Goal: Task Accomplishment & Management: Manage account settings

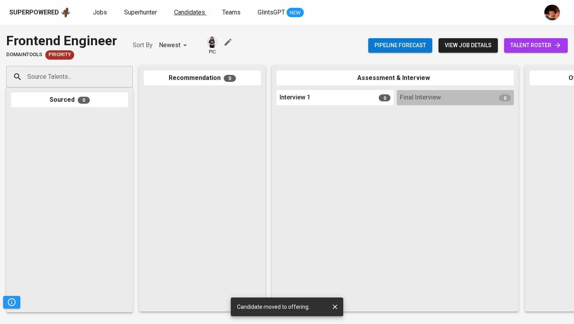
click at [188, 14] on span "Candidates" at bounding box center [189, 12] width 31 height 7
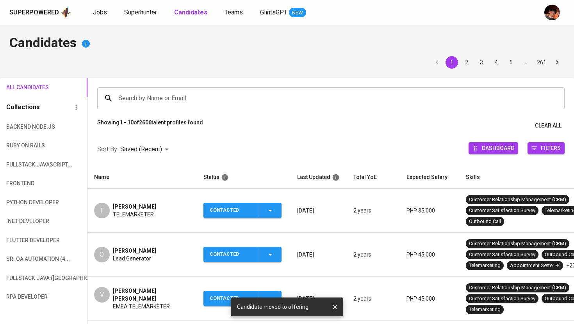
click at [124, 14] on span "Superhunter" at bounding box center [140, 12] width 33 height 7
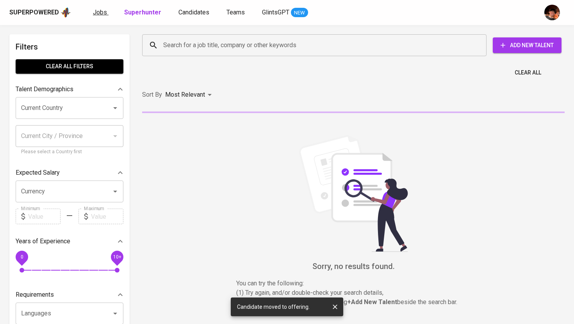
click at [105, 13] on span "Jobs" at bounding box center [100, 12] width 14 height 7
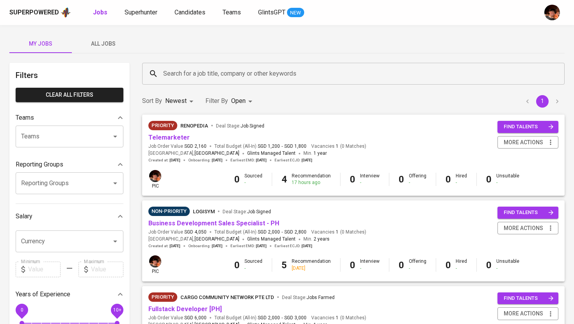
click at [88, 44] on span "All Jobs" at bounding box center [103, 44] width 53 height 10
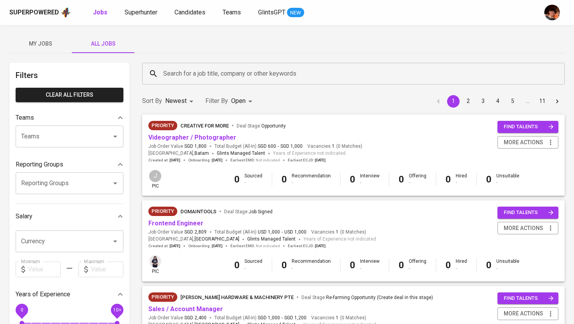
click at [185, 78] on input "Search for a job title, company or other keywords" at bounding box center [355, 73] width 388 height 15
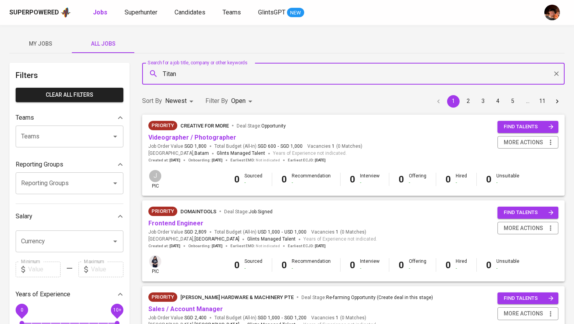
type input "Titan"
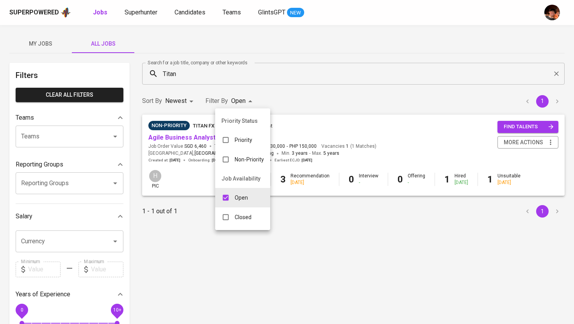
click at [253, 96] on body "Superpowered Jobs Superhunter Candidates Teams GlintsGPT NEW My Jobs All Jobs F…" at bounding box center [287, 266] width 574 height 533
click at [238, 212] on div "Closed" at bounding box center [236, 217] width 43 height 15
type input "OPEN,CLOSE"
checkbox input "true"
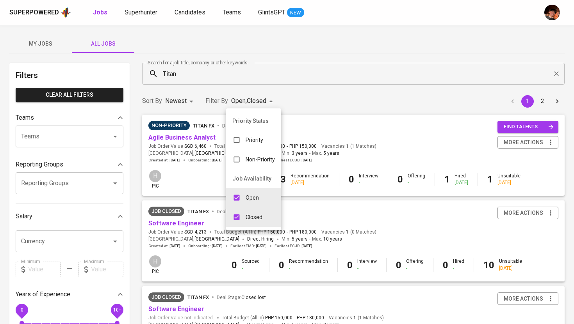
click at [194, 187] on div at bounding box center [287, 162] width 574 height 324
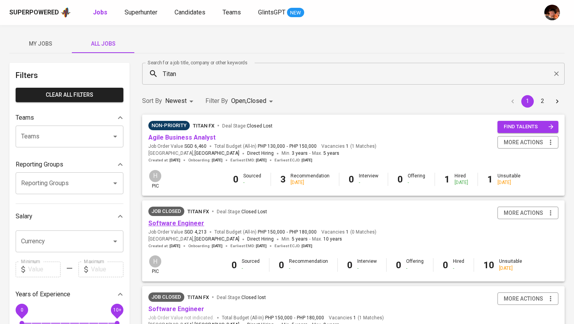
click at [192, 225] on link "Software Engineer" at bounding box center [176, 223] width 56 height 7
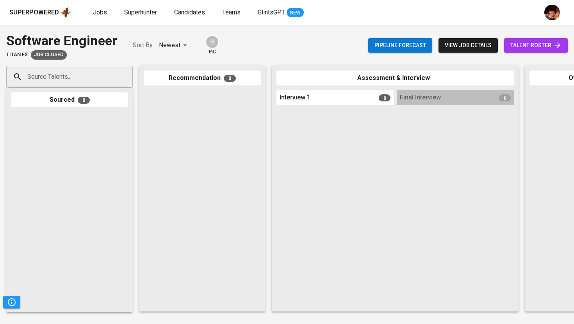
click at [526, 47] on span "talent roster" at bounding box center [535, 46] width 51 height 10
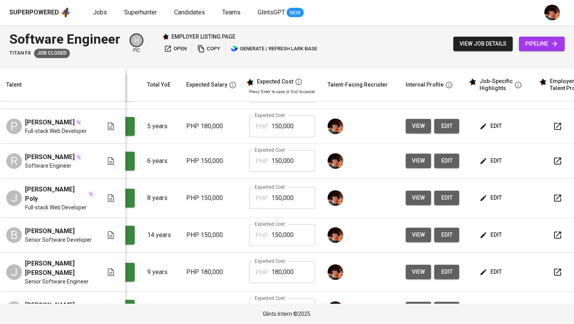
scroll to position [0, 94]
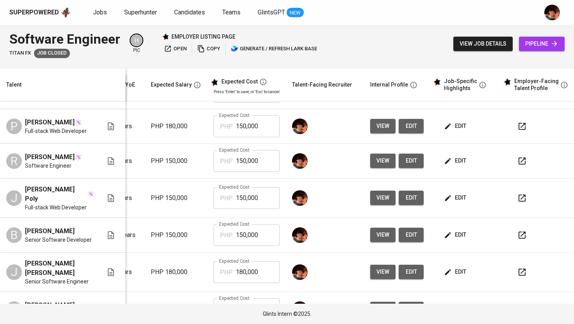
click at [370, 132] on button "view" at bounding box center [382, 126] width 25 height 14
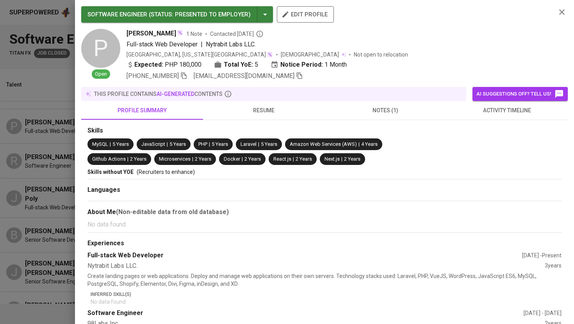
click at [296, 77] on icon "button" at bounding box center [299, 75] width 7 height 7
click at [37, 190] on div at bounding box center [287, 162] width 574 height 324
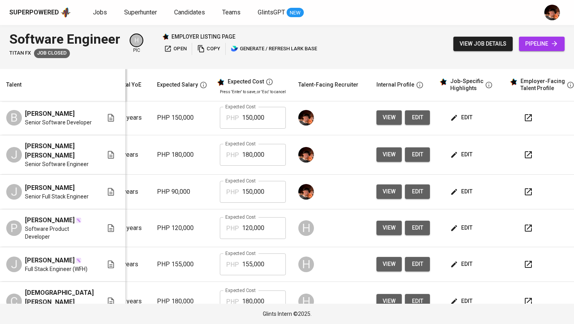
scroll to position [145, 100]
click at [383, 196] on span "view" at bounding box center [389, 192] width 13 height 10
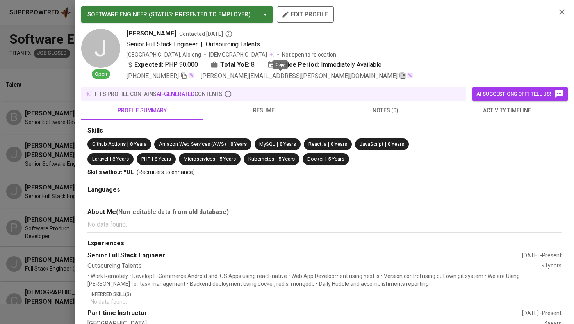
click at [399, 75] on icon "button" at bounding box center [402, 75] width 7 height 7
click at [68, 208] on div at bounding box center [287, 162] width 574 height 324
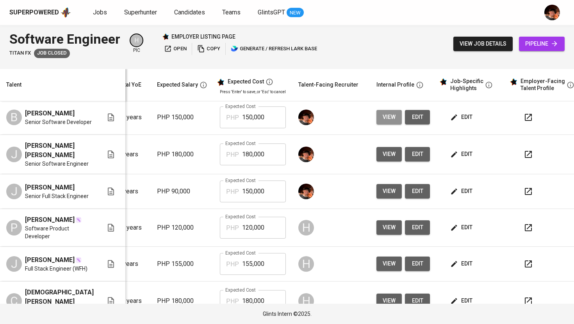
click at [383, 122] on span "view" at bounding box center [389, 117] width 13 height 10
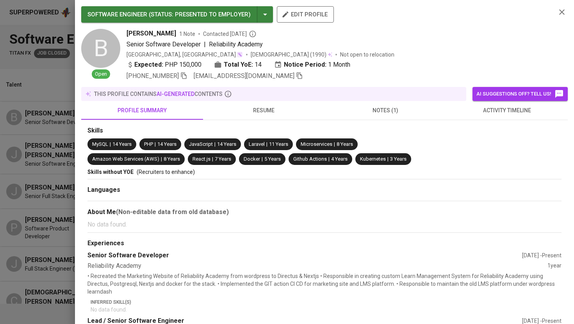
click at [296, 76] on icon "button" at bounding box center [299, 75] width 7 height 7
click at [53, 164] on div at bounding box center [287, 162] width 574 height 324
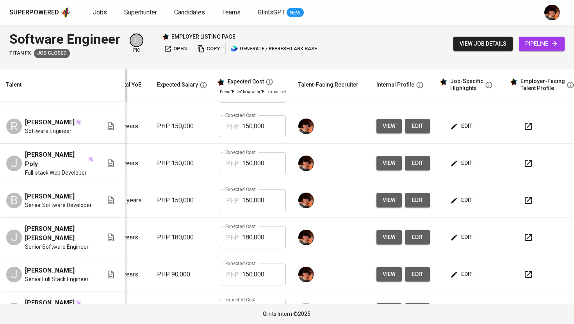
scroll to position [48, 100]
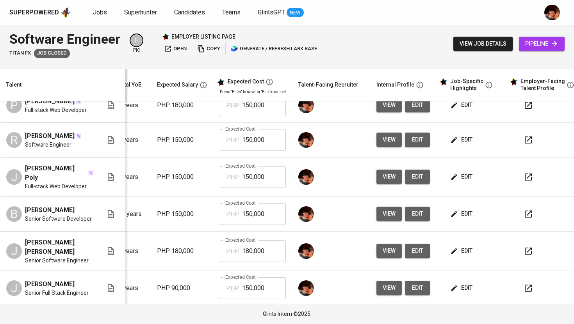
click at [383, 145] on span "view" at bounding box center [389, 140] width 13 height 10
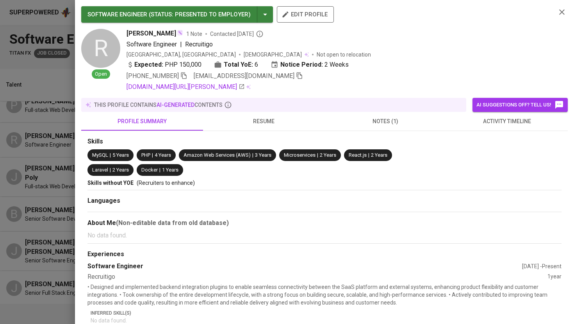
click at [275, 77] on div "+63 977-498-8871 ronnelclaridad@gmail.com" at bounding box center [338, 75] width 423 height 9
click at [270, 71] on div "Expected: PHP 150,000 Total YoE: 6 Notice Period: 2 Weeks" at bounding box center [338, 65] width 423 height 11
click at [296, 77] on icon "button" at bounding box center [299, 75] width 7 height 7
click at [49, 180] on div at bounding box center [287, 162] width 574 height 324
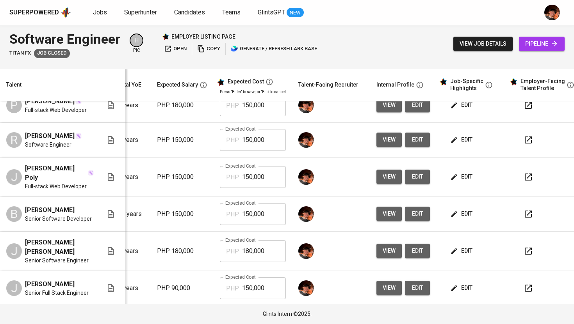
click at [454, 145] on span "edit" at bounding box center [462, 140] width 21 height 10
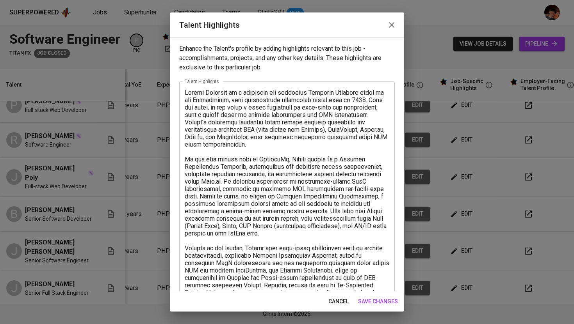
click at [307, 206] on textarea at bounding box center [287, 285] width 205 height 393
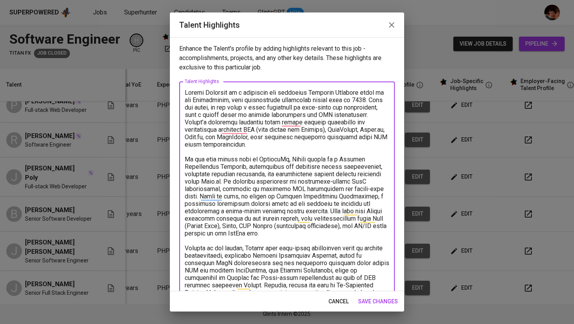
click at [389, 27] on icon "button" at bounding box center [391, 24] width 9 height 9
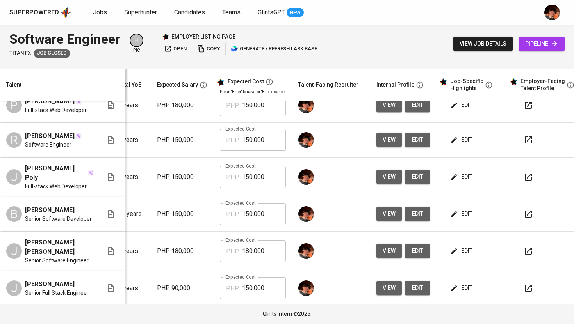
click at [457, 219] on span "edit" at bounding box center [462, 214] width 21 height 10
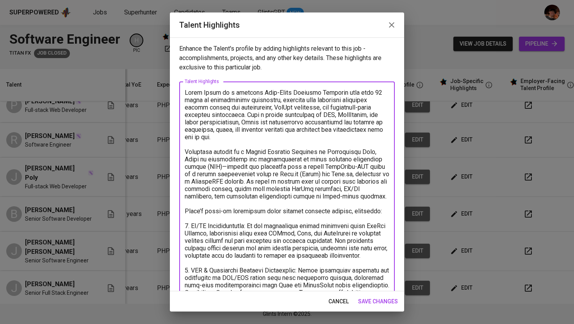
click at [318, 216] on textarea "To enrich screen reader interactions, please activate Accessibility in Grammarl…" at bounding box center [287, 319] width 205 height 460
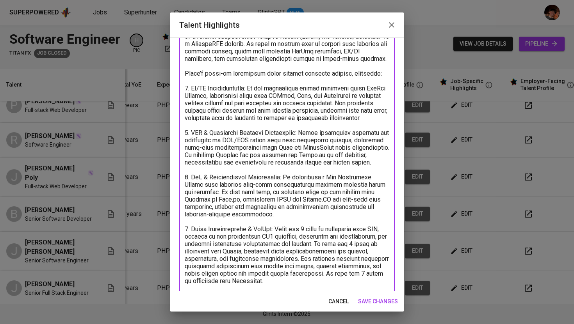
scroll to position [169, 0]
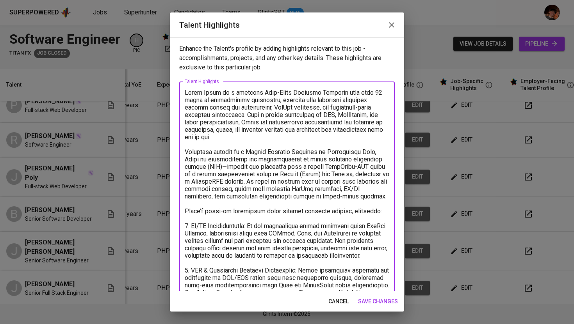
click at [391, 26] on icon "button" at bounding box center [391, 24] width 9 height 9
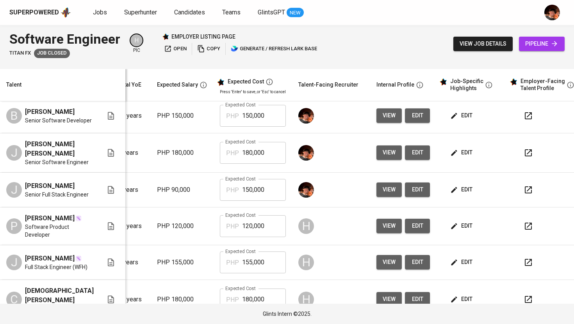
click at [452, 195] on span "edit" at bounding box center [462, 190] width 21 height 10
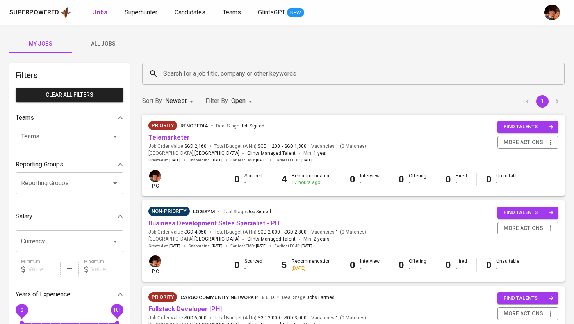
click at [144, 11] on span "Superhunter" at bounding box center [141, 12] width 33 height 7
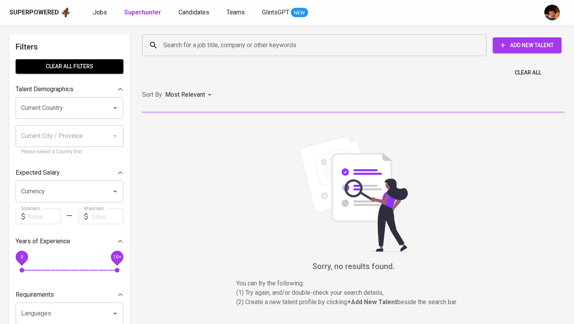
click at [216, 50] on input "Search for a job title, company or other keywords" at bounding box center [316, 45] width 310 height 15
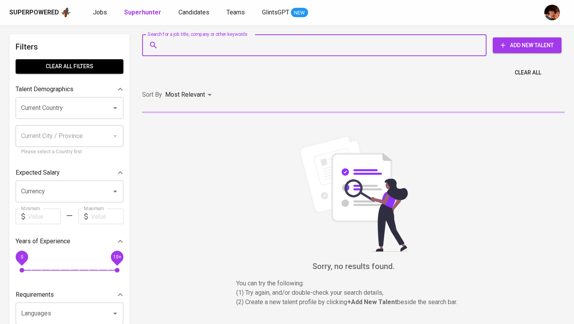
paste input "pj.salita@gmail.com"
type input "pj.salita@gmail.com"
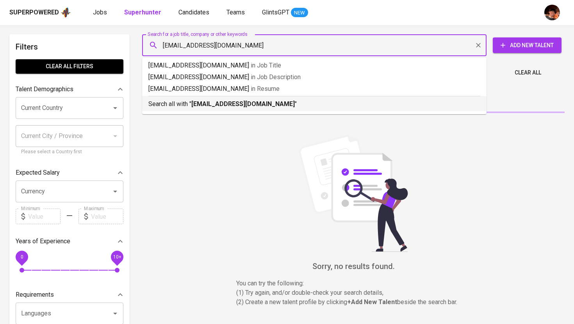
click at [231, 105] on b "pj.salita@gmail.com" at bounding box center [242, 103] width 103 height 7
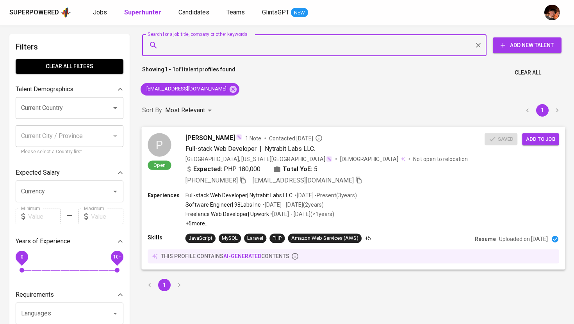
click at [542, 137] on span "Add to job" at bounding box center [540, 139] width 29 height 9
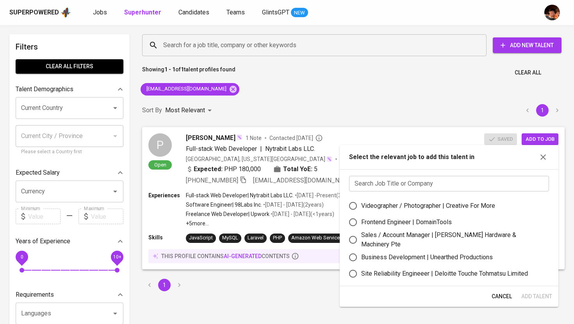
click at [433, 184] on input "text" at bounding box center [449, 184] width 200 height 16
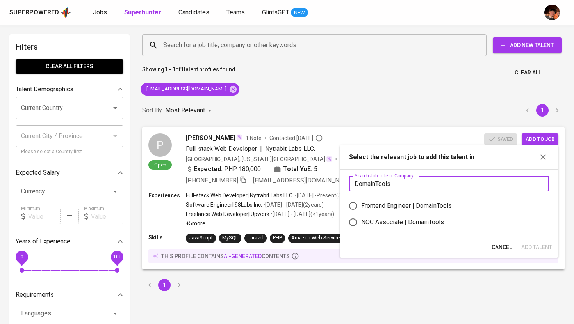
type input "DomainTools"
click at [418, 206] on div "Frontend Engineer | DomainTools" at bounding box center [406, 205] width 91 height 9
click at [361, 206] on input "Frontend Engineer | DomainTools" at bounding box center [353, 206] width 16 height 16
radio input "true"
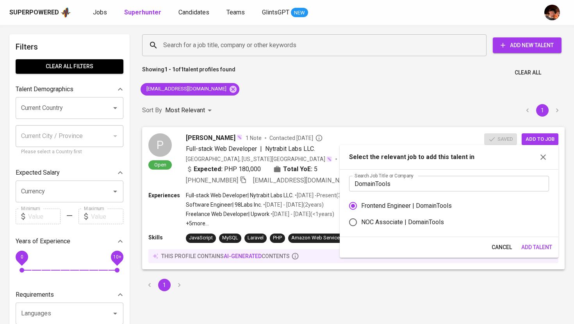
click at [544, 246] on span "Add Talent" at bounding box center [536, 248] width 31 height 10
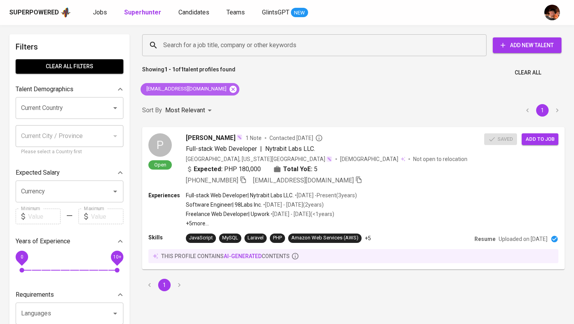
click at [229, 89] on icon at bounding box center [233, 89] width 9 height 9
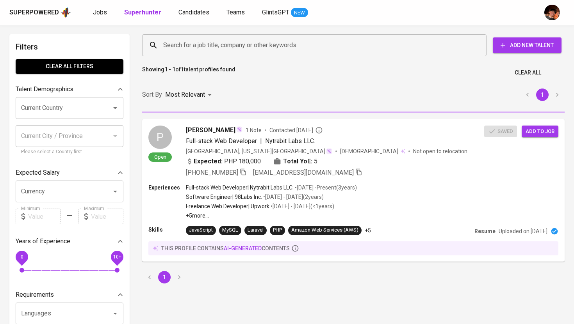
click at [199, 46] on input "Search for a job title, company or other keywords" at bounding box center [316, 45] width 310 height 15
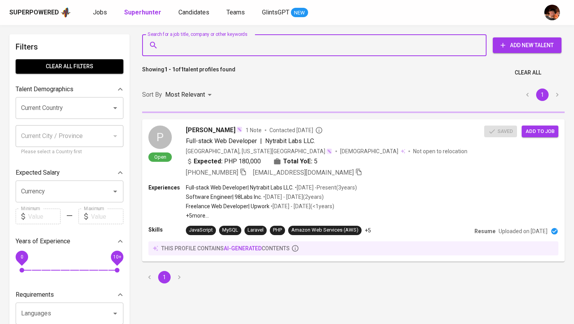
paste input "jaime.condes@evsu.edu.ph"
type input "jaime.condes@evsu.edu.ph"
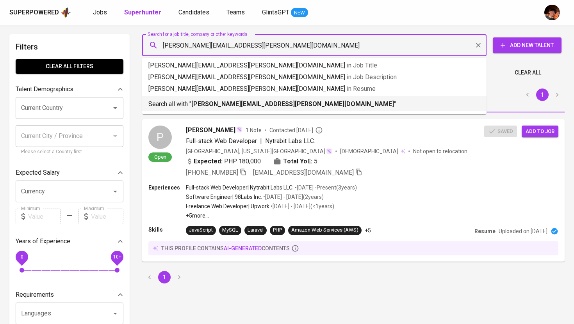
click at [210, 107] on b "jaime.condes@evsu.edu.ph" at bounding box center [292, 103] width 203 height 7
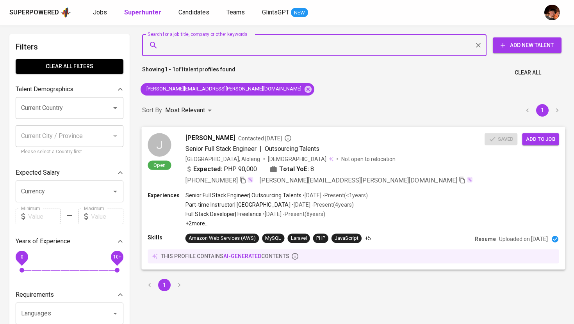
click at [540, 139] on span "Add to job" at bounding box center [540, 139] width 29 height 9
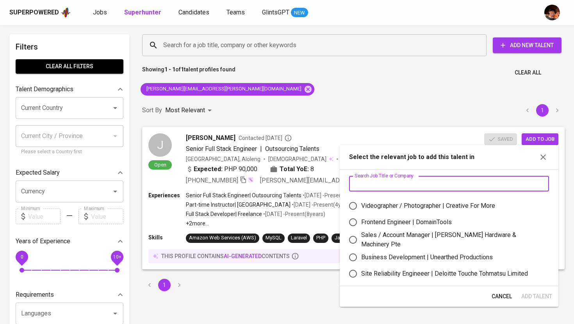
click at [401, 181] on input "text" at bounding box center [449, 184] width 200 height 16
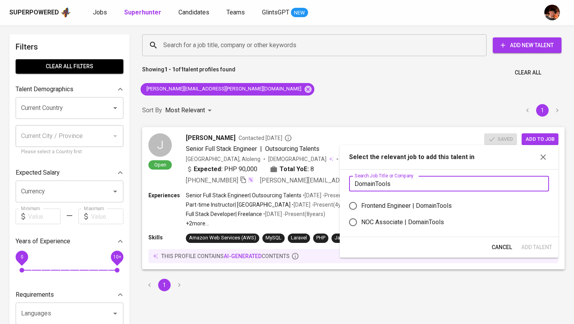
type input "DomainTools"
click at [389, 209] on div "Frontend Engineer | DomainTools" at bounding box center [406, 205] width 91 height 9
click at [361, 209] on input "Frontend Engineer | DomainTools" at bounding box center [353, 206] width 16 height 16
radio input "true"
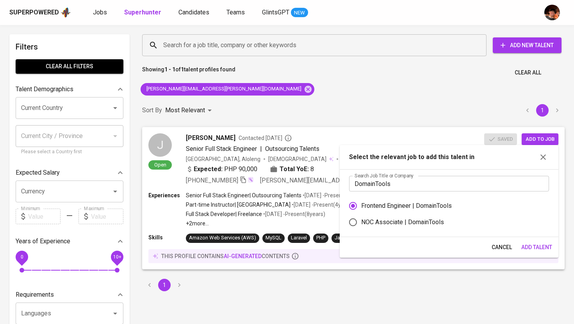
click at [541, 247] on span "Add Talent" at bounding box center [536, 248] width 31 height 10
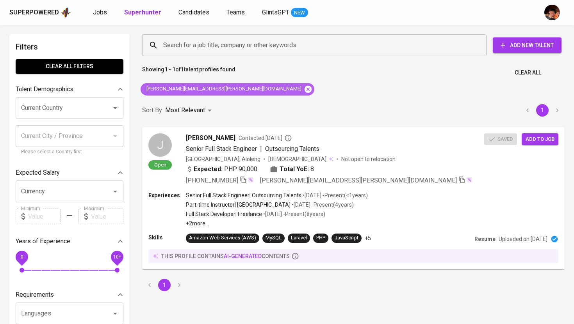
click at [305, 88] on icon at bounding box center [308, 89] width 7 height 7
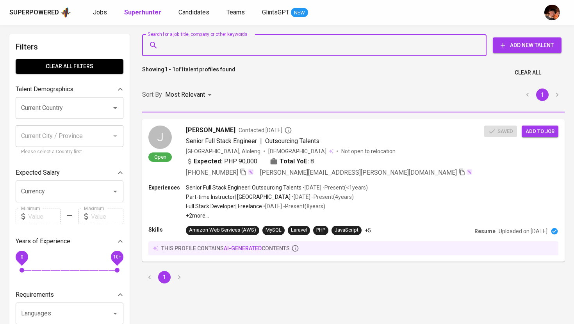
click at [204, 50] on input "Search for a job title, company or other keywords" at bounding box center [316, 45] width 310 height 15
paste input "bryangiray@gmail.com"
type input "bryangiray@gmail.com"
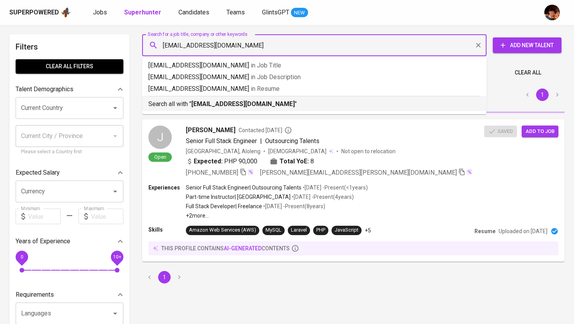
click at [216, 107] on b "bryangiray@gmail.com" at bounding box center [242, 103] width 103 height 7
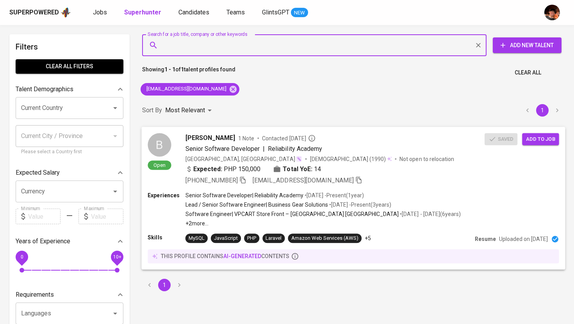
click at [544, 139] on span "Add to job" at bounding box center [540, 139] width 29 height 9
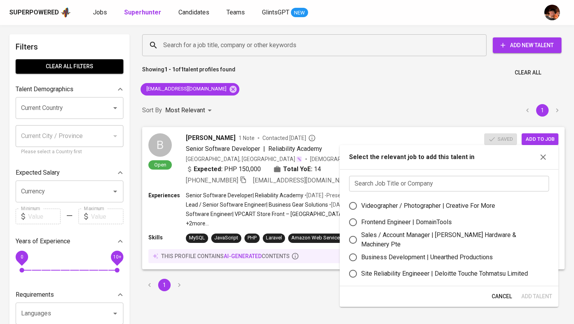
click at [450, 191] on input "text" at bounding box center [449, 184] width 200 height 16
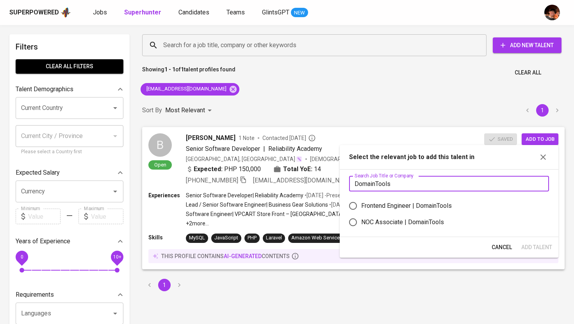
type input "DomainTools"
click at [418, 210] on div "Frontend Engineer | DomainTools" at bounding box center [406, 205] width 91 height 9
click at [361, 210] on input "Frontend Engineer | DomainTools" at bounding box center [353, 206] width 16 height 16
radio input "true"
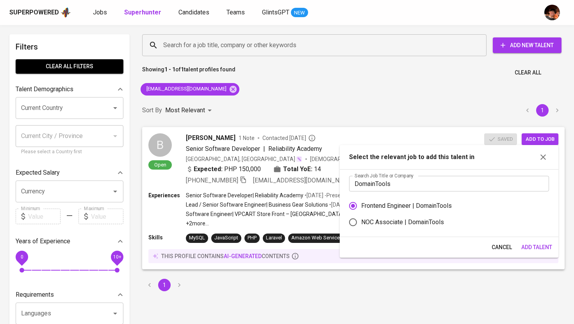
click at [540, 251] on span "Add Talent" at bounding box center [536, 248] width 31 height 10
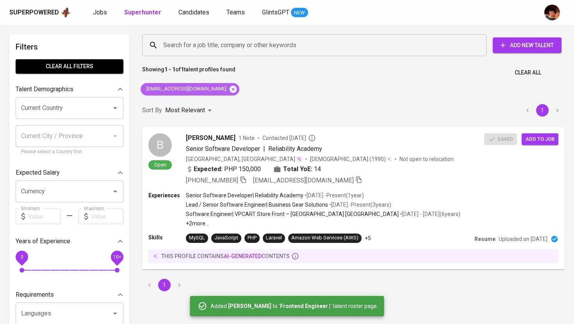
click at [230, 91] on icon at bounding box center [233, 89] width 7 height 7
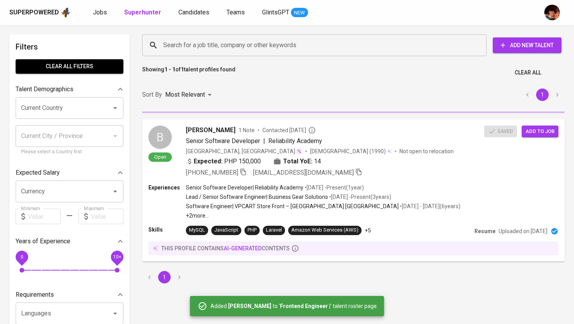
click at [221, 43] on input "Search for a job title, company or other keywords" at bounding box center [316, 45] width 310 height 15
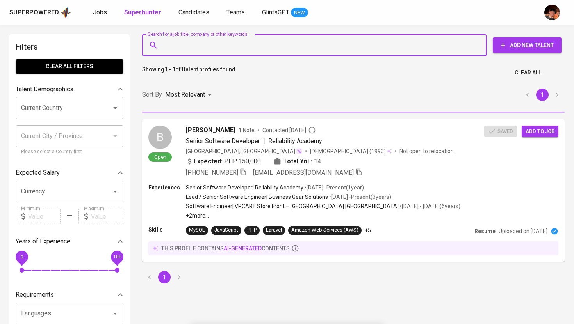
paste input "ronnelclaridad@gmail.com"
type input "ronnelclaridad@gmail.com"
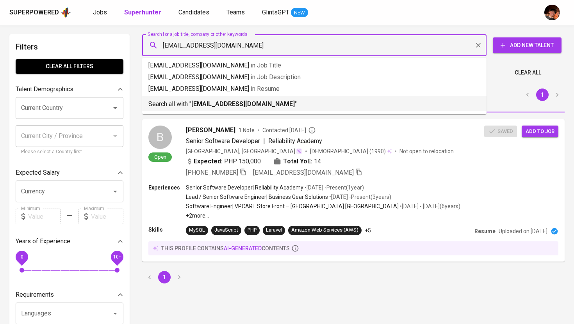
click at [226, 106] on b "ronnelclaridad@gmail.com" at bounding box center [242, 103] width 103 height 7
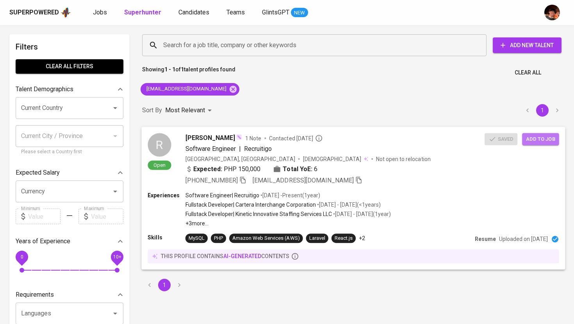
click at [523, 137] on button "Add to job" at bounding box center [540, 139] width 37 height 12
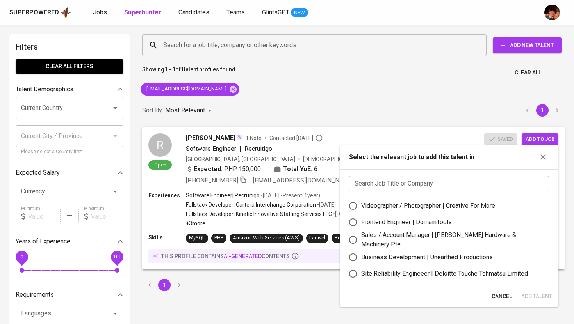
click at [441, 182] on input "text" at bounding box center [449, 184] width 200 height 16
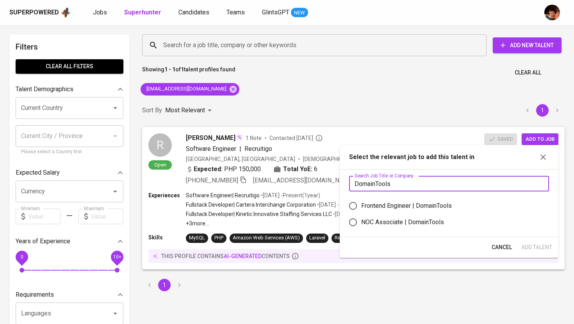
type input "DomainTools"
click at [382, 201] on div "Frontend Engineer | DomainTools" at bounding box center [406, 205] width 91 height 9
click at [361, 201] on input "Frontend Engineer | DomainTools" at bounding box center [353, 206] width 16 height 16
radio input "true"
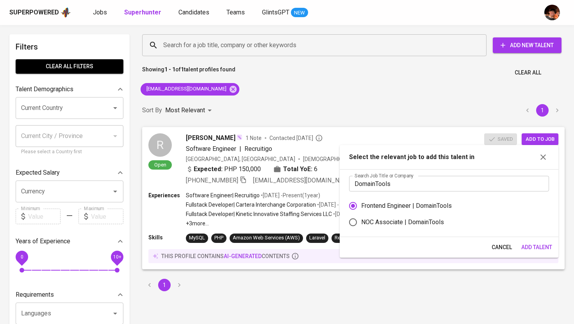
click at [535, 251] on span "Add Talent" at bounding box center [536, 248] width 31 height 10
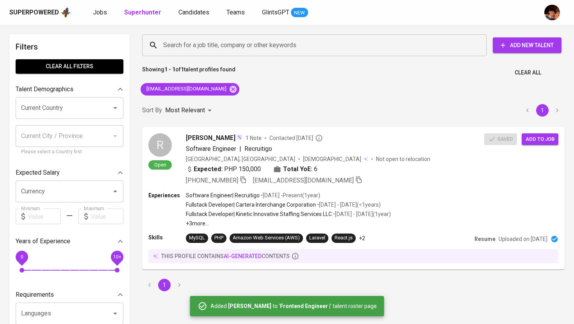
click at [99, 18] on div "Superpowered Jobs Superhunter Candidates Teams GlintsGPT NEW" at bounding box center [274, 13] width 530 height 12
click at [99, 13] on span "Jobs" at bounding box center [100, 12] width 14 height 7
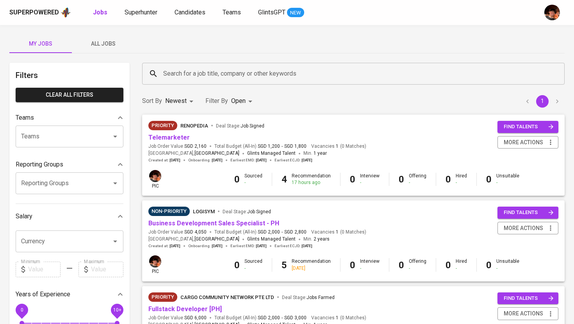
click at [103, 39] on span "All Jobs" at bounding box center [103, 44] width 53 height 10
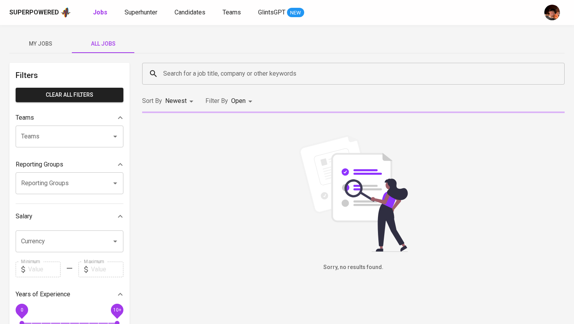
click at [184, 78] on input "Search for a job title, company or other keywords" at bounding box center [355, 73] width 388 height 15
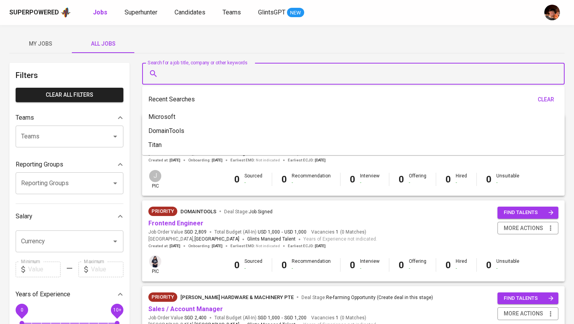
click at [25, 40] on span "My Jobs" at bounding box center [40, 44] width 53 height 10
click at [91, 43] on span "All Jobs" at bounding box center [103, 44] width 53 height 10
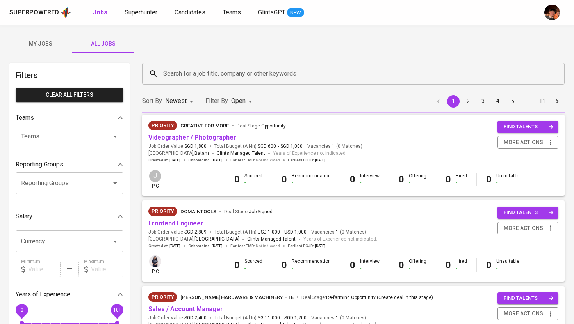
click at [194, 75] on input "Search for a job title, company or other keywords" at bounding box center [355, 73] width 388 height 15
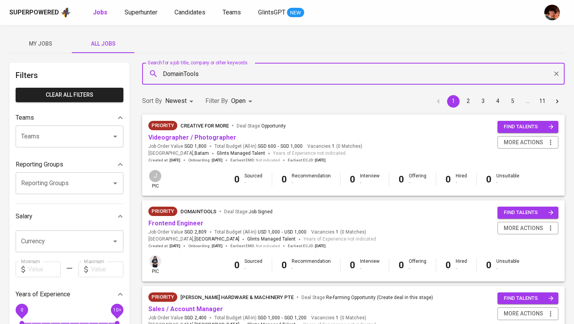
type input "DomainTools"
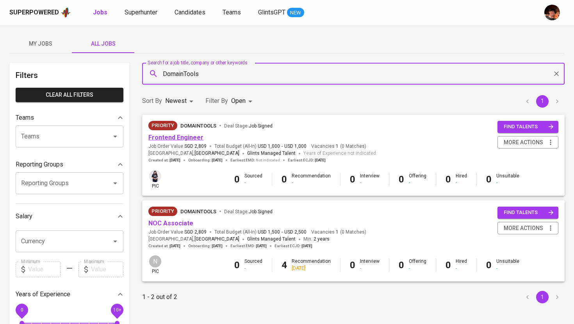
click at [189, 139] on link "Frontend Engineer" at bounding box center [175, 137] width 55 height 7
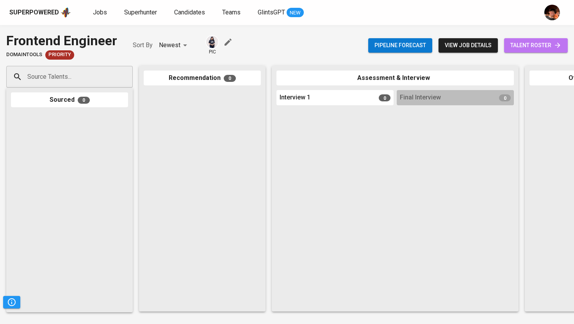
click at [510, 46] on span "talent roster" at bounding box center [535, 46] width 51 height 10
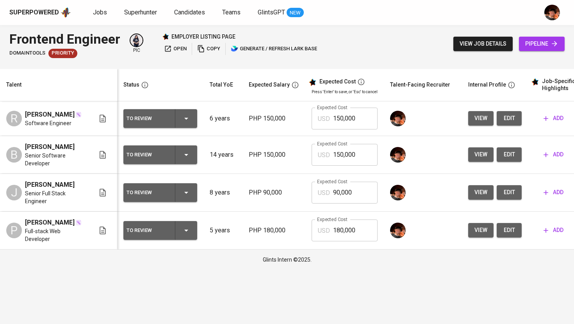
click at [544, 122] on icon "button" at bounding box center [546, 119] width 8 height 8
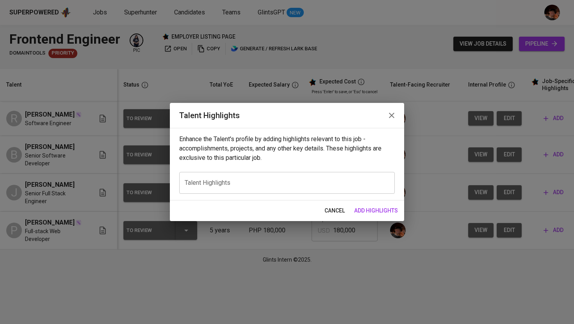
click at [262, 185] on textarea at bounding box center [287, 183] width 205 height 7
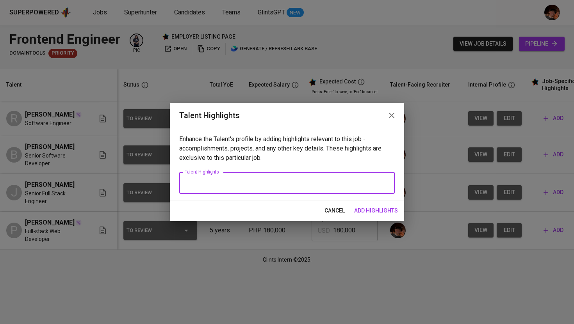
paste textarea "Ronnel Claridad is a dedicated and adaptable Software Engineer based in the Phi…"
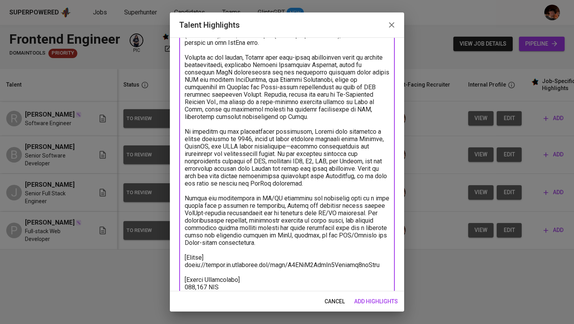
scroll to position [204, 0]
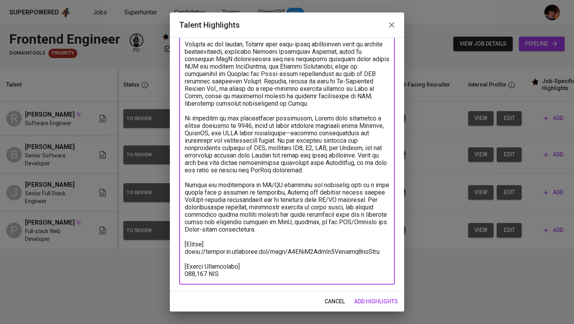
drag, startPoint x: 235, startPoint y: 269, endPoint x: 169, endPoint y: 269, distance: 66.0
click at [169, 269] on div "Talent Highlights Enhance the Talent's profile by adding highlights relevant to…" at bounding box center [287, 162] width 574 height 324
click at [251, 273] on textarea at bounding box center [287, 81] width 205 height 393
drag, startPoint x: 225, startPoint y: 267, endPoint x: 173, endPoint y: 267, distance: 51.2
click at [173, 267] on div "Enhance the Talent's profile by adding highlights relevant to this job - accomp…" at bounding box center [287, 164] width 234 height 254
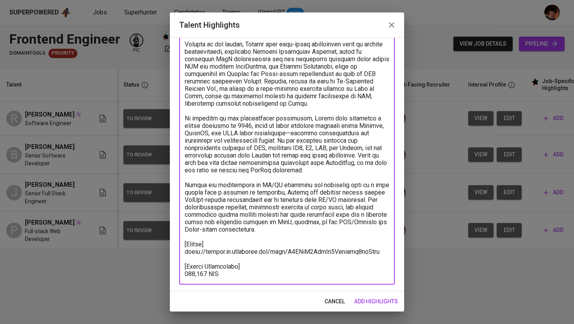
click at [227, 260] on textarea at bounding box center [287, 81] width 205 height 393
drag, startPoint x: 226, startPoint y: 267, endPoint x: 182, endPoint y: 269, distance: 44.2
click at [182, 269] on div "x Talent Highlights" at bounding box center [287, 81] width 216 height 408
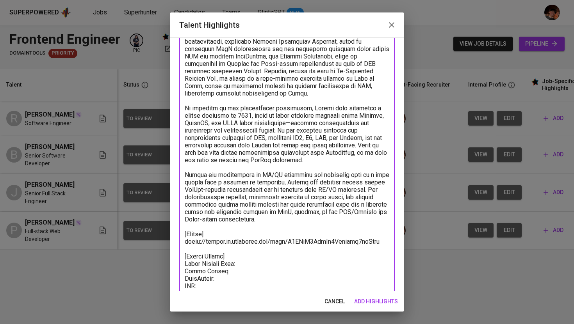
click at [234, 264] on textarea at bounding box center [287, 101] width 205 height 453
paste textarea "3,000.00"
click at [230, 272] on textarea at bounding box center [287, 101] width 205 height 453
paste textarea "62.50"
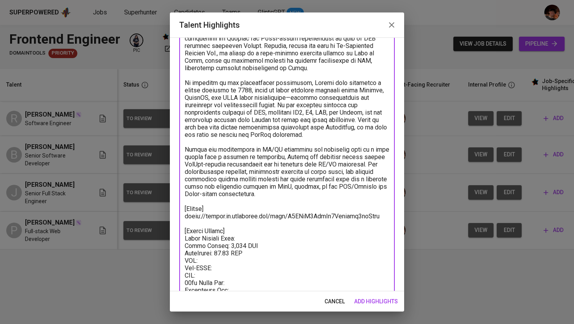
click at [221, 253] on textarea at bounding box center [287, 75] width 205 height 453
paste textarea "88.25"
click at [229, 258] on textarea at bounding box center [287, 75] width 205 height 453
paste textarea "5.00"
click at [232, 266] on textarea at bounding box center [287, 75] width 205 height 453
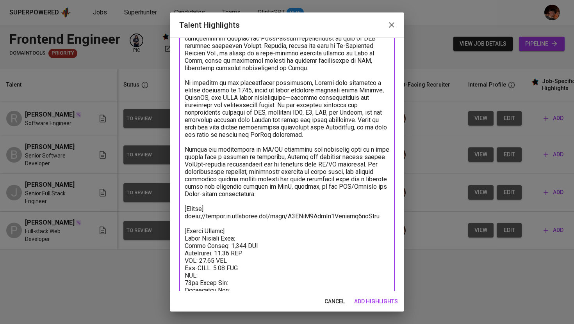
paste textarea "75.00"
click at [242, 275] on textarea at bounding box center [287, 75] width 205 height 453
paste textarea "250.00"
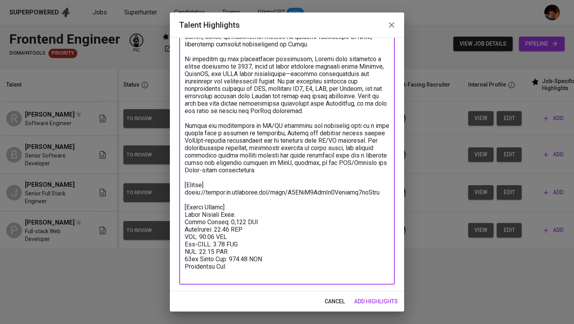
click at [248, 264] on textarea at bounding box center [287, 51] width 205 height 453
click at [236, 216] on textarea at bounding box center [287, 51] width 205 height 453
click at [247, 261] on textarea at bounding box center [287, 51] width 205 height 453
paste textarea "3,780.75"
type textarea "Ronnel Claridad is a dedicated and adaptable Software Engineer based in the Phi…"
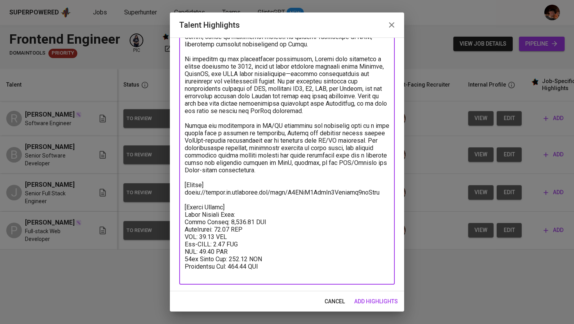
click at [253, 202] on textarea at bounding box center [287, 51] width 205 height 453
click at [251, 208] on textarea at bounding box center [287, 51] width 205 height 453
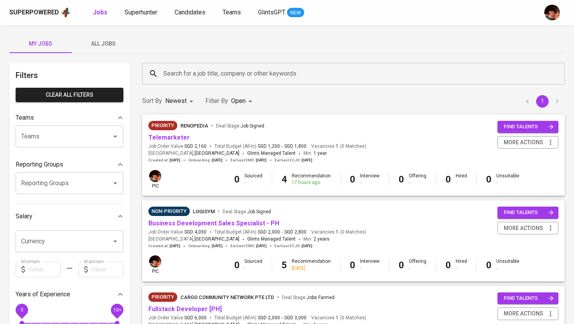
click at [97, 41] on span "All Jobs" at bounding box center [103, 44] width 53 height 10
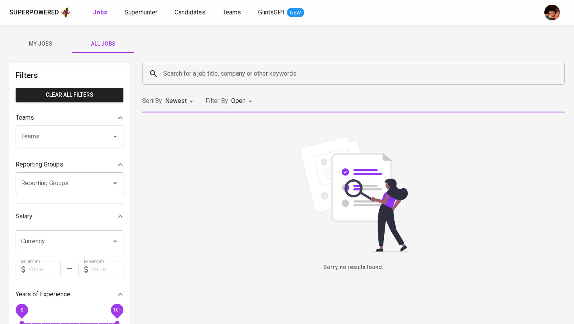
click at [199, 72] on input "Search for a job title, company or other keywords" at bounding box center [355, 73] width 388 height 15
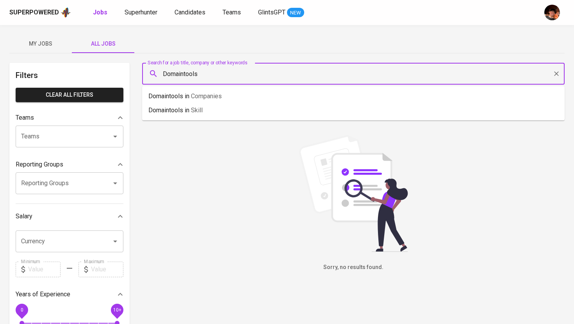
type input "Domaintools"
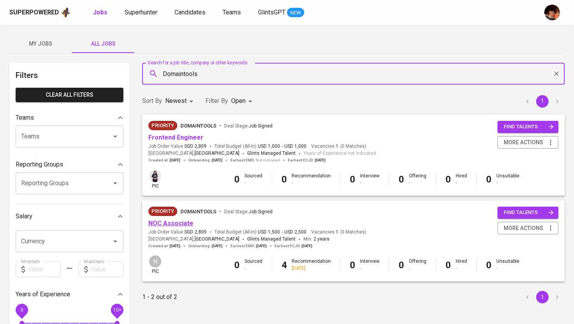
click at [182, 224] on link "NOC Associate" at bounding box center [170, 223] width 45 height 7
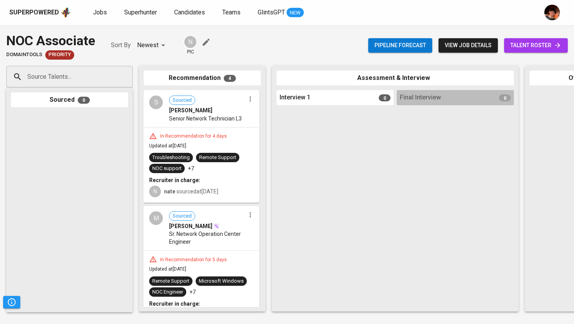
click at [533, 46] on span "talent roster" at bounding box center [535, 46] width 51 height 10
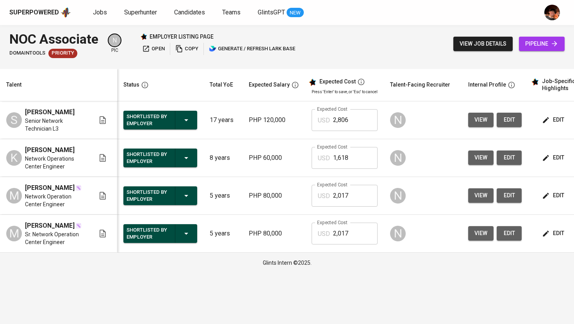
click at [547, 120] on span "edit" at bounding box center [554, 120] width 21 height 10
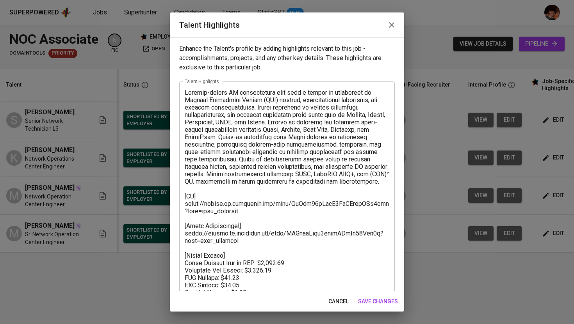
scroll to position [41, 0]
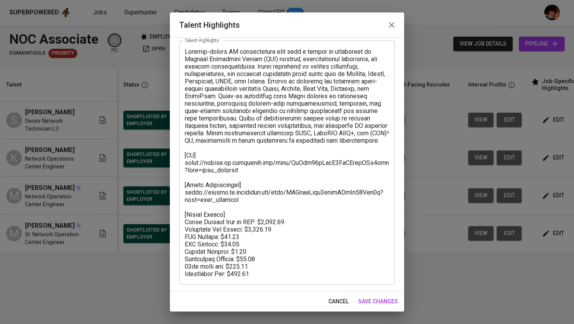
click at [393, 26] on icon "button" at bounding box center [391, 24] width 5 height 5
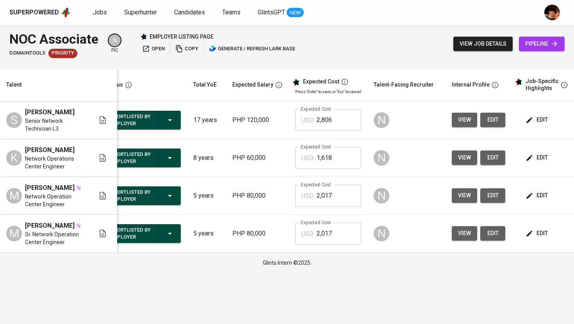
scroll to position [0, 20]
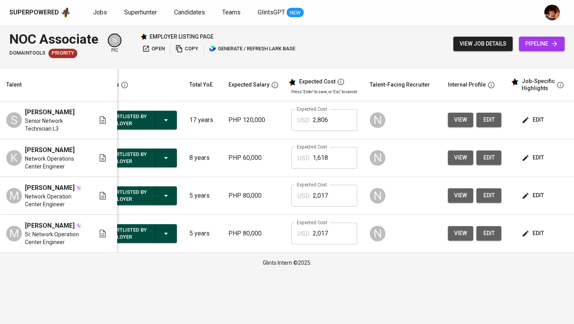
click at [526, 123] on icon "button" at bounding box center [526, 120] width 8 height 8
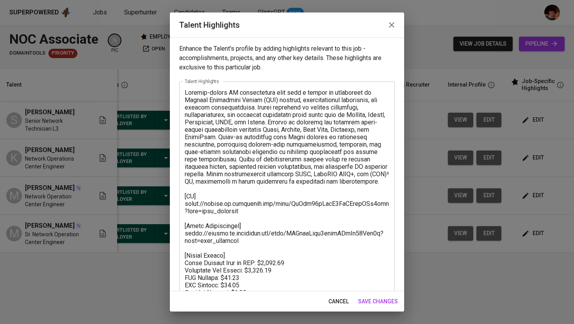
scroll to position [41, 0]
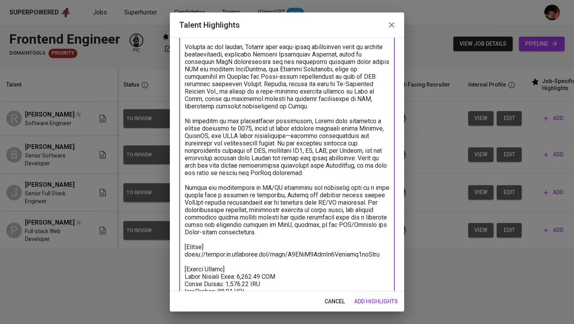
scroll to position [264, 0]
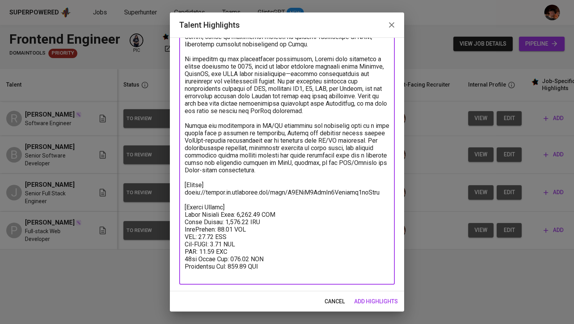
type textarea "Ronnel Claridad is a dedicated and adaptable Software Engineer based in the Phi…"
click at [373, 303] on span "add highlights" at bounding box center [376, 302] width 44 height 10
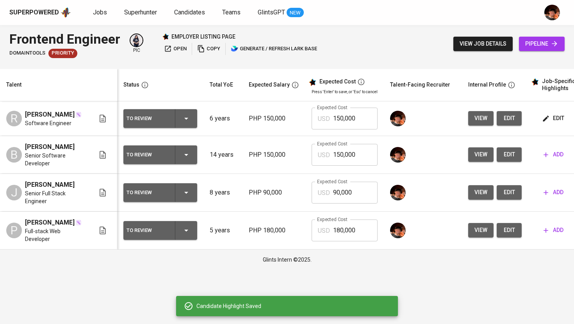
click at [342, 116] on input "150,000" at bounding box center [355, 119] width 45 height 22
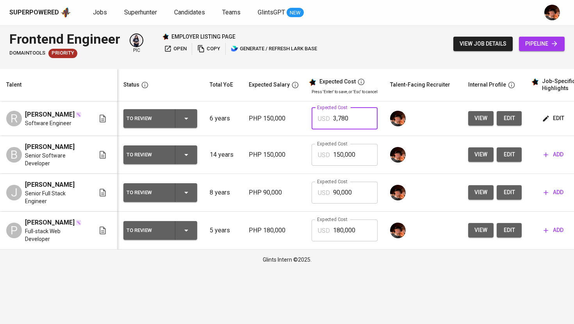
type input "3,780"
click at [551, 156] on span "add" at bounding box center [554, 155] width 20 height 10
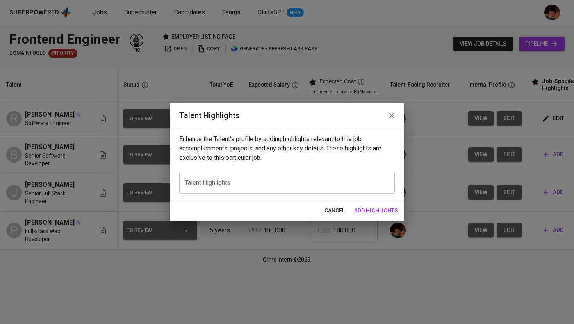
click at [314, 186] on textarea at bounding box center [287, 183] width 205 height 7
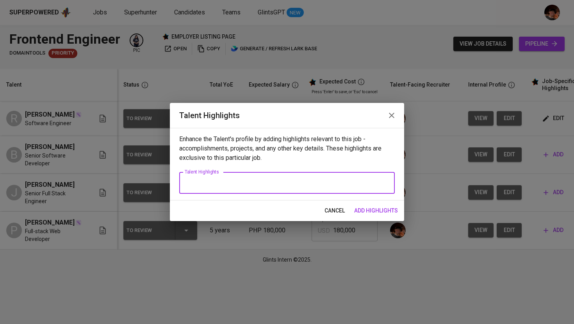
paste textarea "Bryan Giray is a seasoned Full-Stack Software Engineer with over 14 years of pr…"
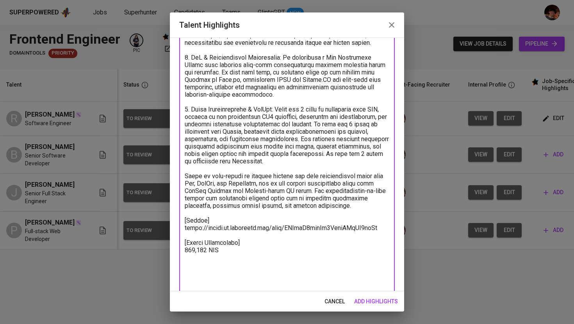
scroll to position [271, 0]
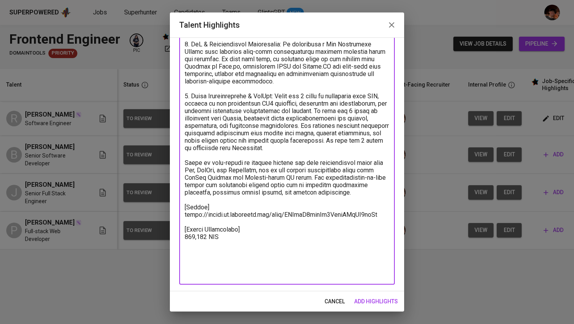
drag, startPoint x: 223, startPoint y: 257, endPoint x: 184, endPoint y: 252, distance: 39.8
click at [184, 252] on div "x Talent Highlights" at bounding box center [287, 48] width 216 height 474
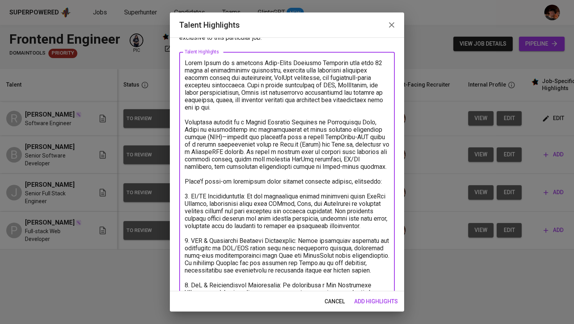
scroll to position [0, 0]
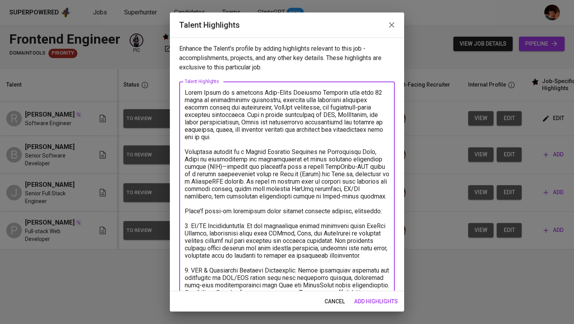
type textarea "Bryan Giray is a seasoned Full-Stack Software Engineer with over 14 years of pr…"
click at [371, 303] on span "add highlights" at bounding box center [376, 302] width 44 height 10
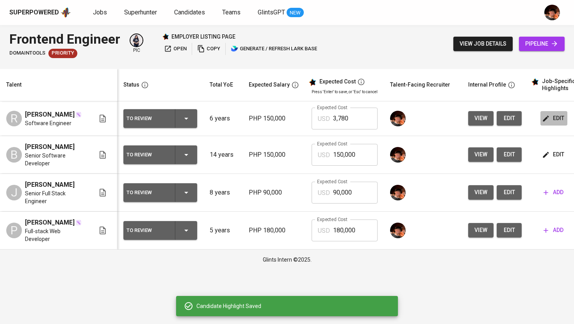
click at [554, 122] on span "edit" at bounding box center [554, 119] width 21 height 10
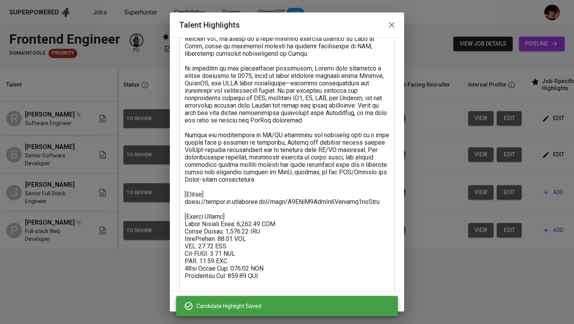
scroll to position [264, 0]
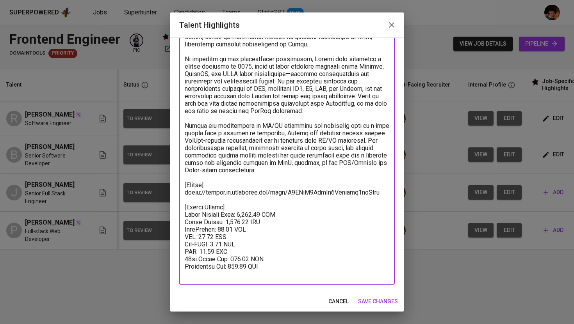
drag, startPoint x: 271, startPoint y: 263, endPoint x: 183, endPoint y: 197, distance: 109.6
click at [183, 197] on div "x Talent Highlights" at bounding box center [287, 51] width 216 height 467
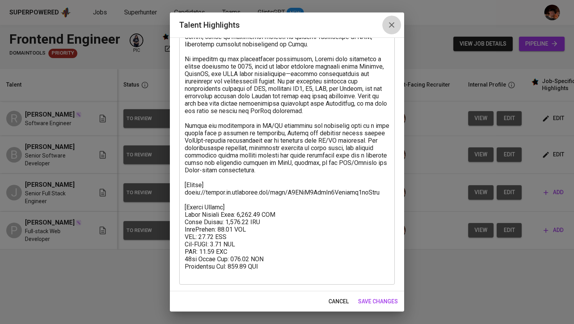
click at [393, 20] on button "button" at bounding box center [391, 25] width 19 height 19
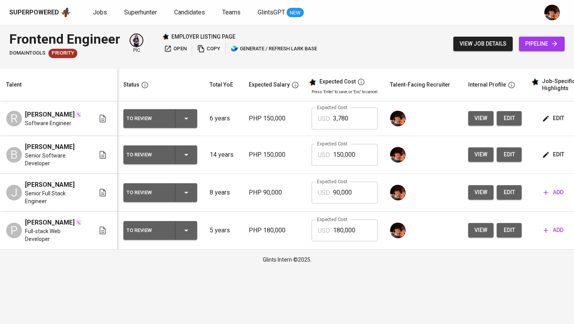
click at [551, 158] on span "edit" at bounding box center [554, 155] width 21 height 10
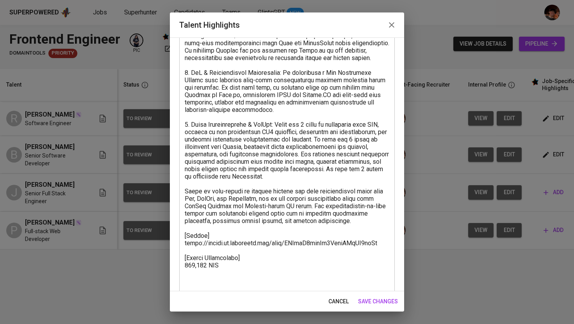
scroll to position [271, 0]
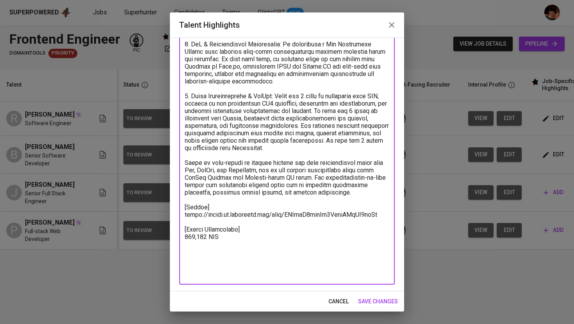
drag, startPoint x: 224, startPoint y: 251, endPoint x: 171, endPoint y: 244, distance: 54.0
click at [171, 244] on div "Enhance the Talent's profile by adding highlights relevant to this job - accomp…" at bounding box center [287, 164] width 234 height 254
paste textarea "Talent Salary] Total Monthly Cost: 3,780.75 USD Basic Salary: 3,000.00 USD Phil…"
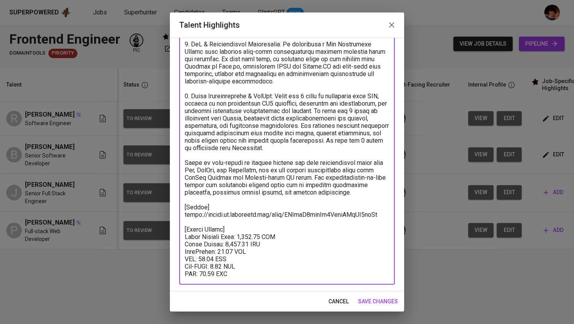
scroll to position [295, 0]
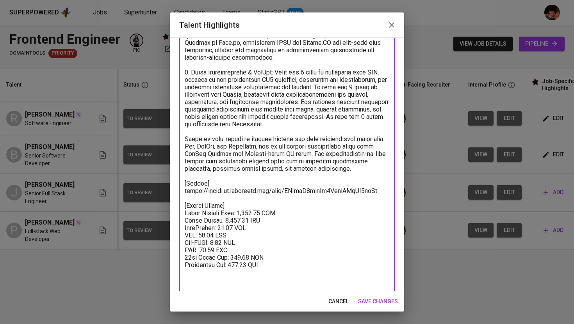
type textarea "Bryan Giray is a seasoned Full-Stack Software Engineer with over 14 years of pr…"
click at [374, 305] on span "save changes" at bounding box center [378, 302] width 40 height 10
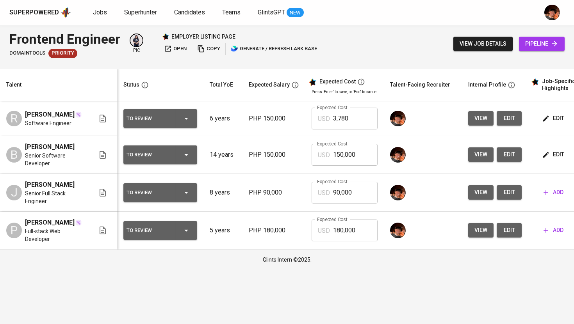
click at [548, 198] on span "add" at bounding box center [554, 193] width 20 height 10
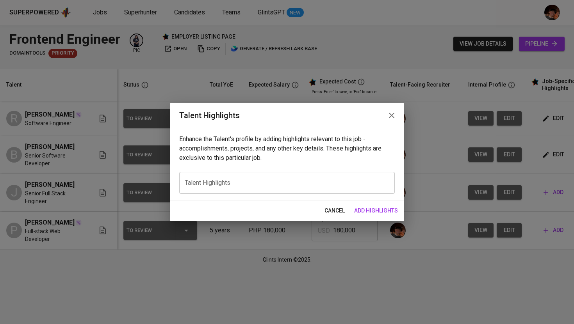
click at [354, 193] on div "x Talent Highlights" at bounding box center [287, 183] width 216 height 22
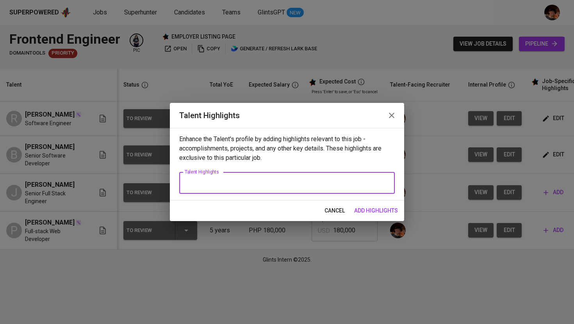
paste textarea "Candidate Profile: Jaime Condes – Software Engineer (Full Stack Developer) Jaim…"
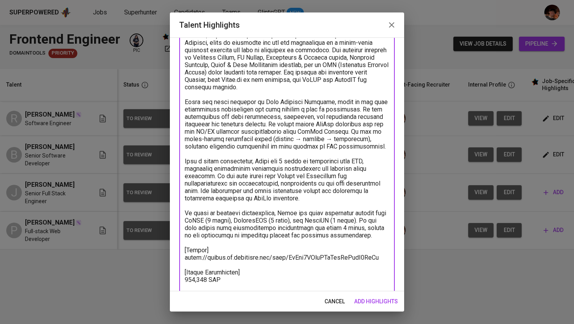
scroll to position [198, 0]
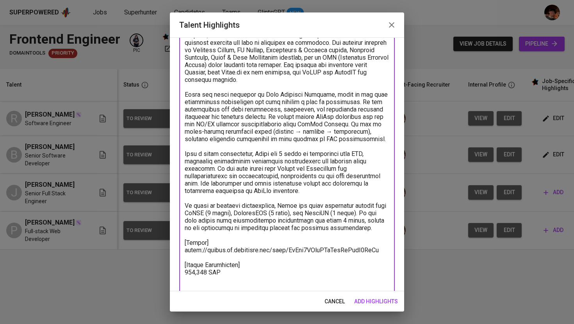
type textarea "Candidate Profile: Jaime Condes – Software Engineer (Full Stack Developer) Jaim…"
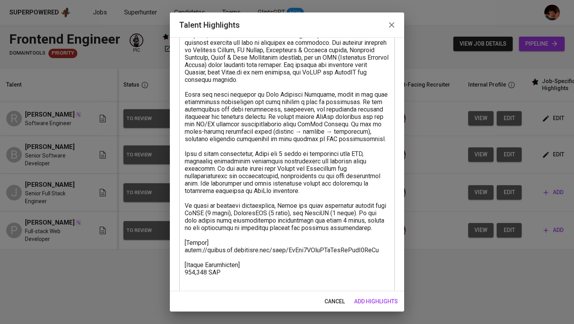
click at [369, 309] on div "cancel add highlights" at bounding box center [287, 302] width 234 height 21
click at [372, 306] on span "add highlights" at bounding box center [376, 302] width 44 height 10
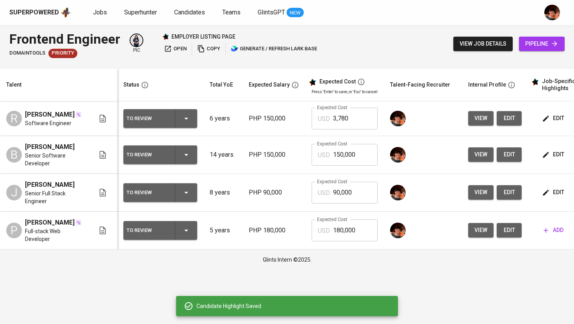
click at [547, 155] on icon "button" at bounding box center [546, 155] width 8 height 8
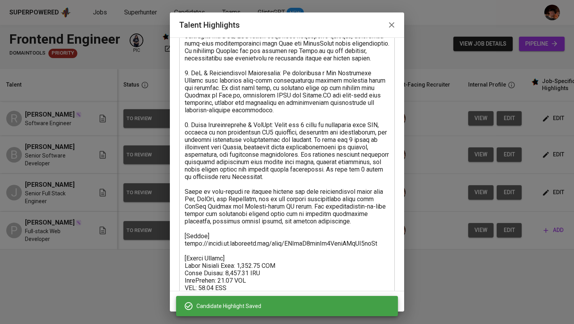
scroll to position [330, 0]
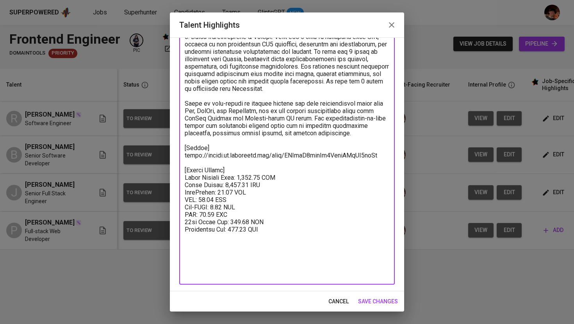
drag, startPoint x: 274, startPoint y: 246, endPoint x: 184, endPoint y: 184, distance: 108.9
click at [185, 184] on textarea at bounding box center [287, 18] width 205 height 519
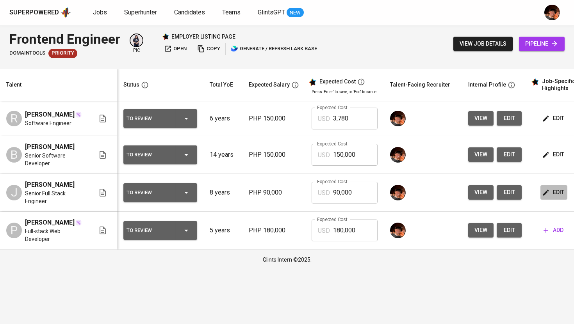
click at [558, 192] on button "edit" at bounding box center [553, 192] width 27 height 14
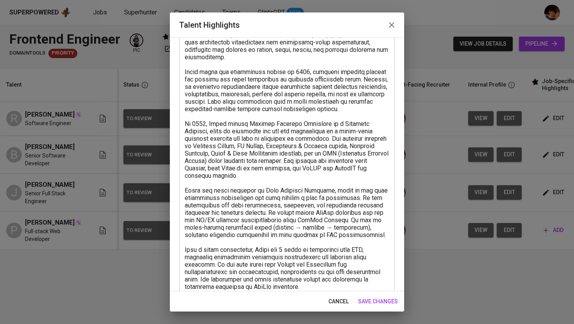
scroll to position [212, 0]
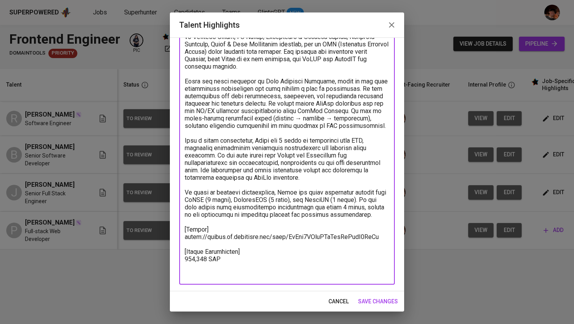
drag, startPoint x: 235, startPoint y: 263, endPoint x: 180, endPoint y: 252, distance: 56.4
click at [180, 252] on div "x Talent Highlights" at bounding box center [287, 77] width 216 height 415
paste textarea "Talent Salary] Total Monthly Cost: 3,780.75 USD Basic Salary: 3,000.00 USD Phil…"
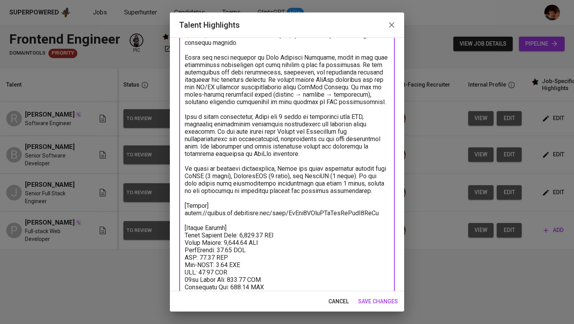
type textarea "Candidate Profile: Jaime Condes – Software Engineer (Full Stack Developer) Jaim…"
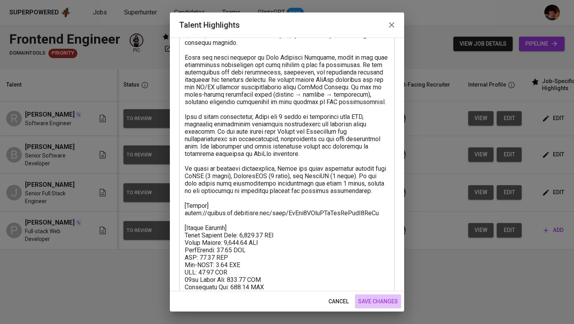
click at [390, 303] on span "save changes" at bounding box center [378, 302] width 40 height 10
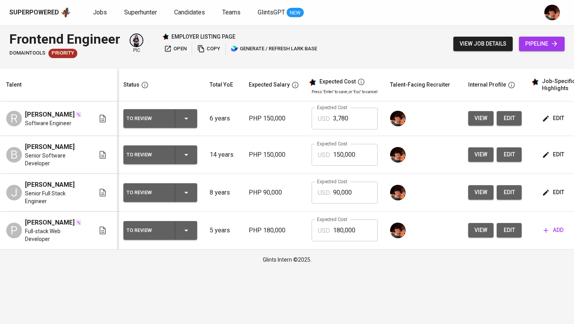
click at [341, 120] on input "3,780" at bounding box center [355, 119] width 45 height 22
click at [342, 151] on input "150,000" at bounding box center [355, 155] width 45 height 22
paste input "3,78"
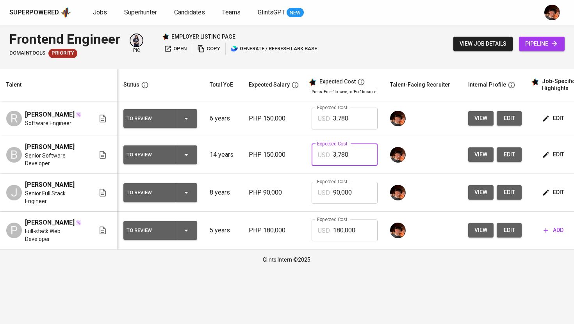
type input "3,780"
click at [336, 196] on td "Expected Cost USD 90,000 Expected Cost" at bounding box center [344, 193] width 78 height 38
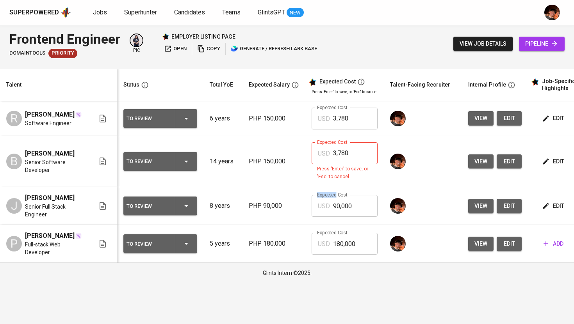
click at [336, 196] on td "Expected Cost USD 90,000 Expected Cost" at bounding box center [344, 206] width 78 height 38
click at [353, 152] on input "3,780" at bounding box center [355, 154] width 45 height 22
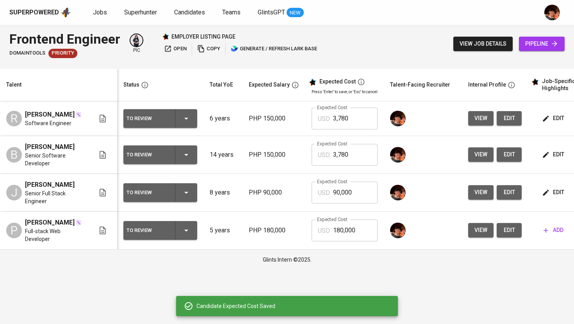
click at [338, 197] on input "90,000" at bounding box center [355, 193] width 45 height 22
paste input "3,78"
type input "3,780"
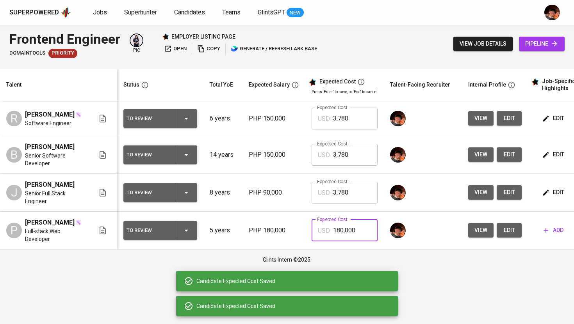
click at [345, 242] on input "180,000" at bounding box center [355, 231] width 45 height 22
paste input "3,78"
type input "3,780"
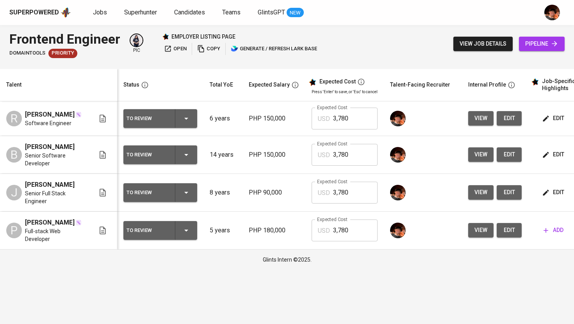
click at [550, 238] on button "add" at bounding box center [553, 230] width 26 height 14
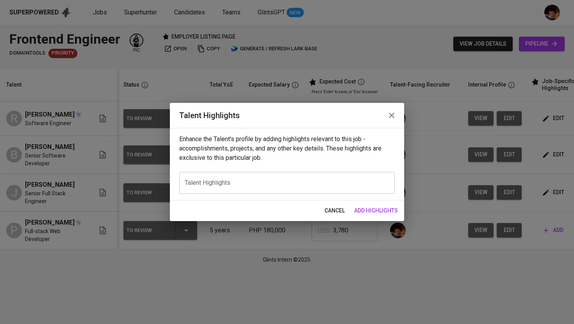
click at [332, 171] on div "Enhance the Talent's profile by adding highlights relevant to this job - accomp…" at bounding box center [287, 164] width 234 height 73
click at [331, 185] on textarea at bounding box center [287, 183] width 205 height 7
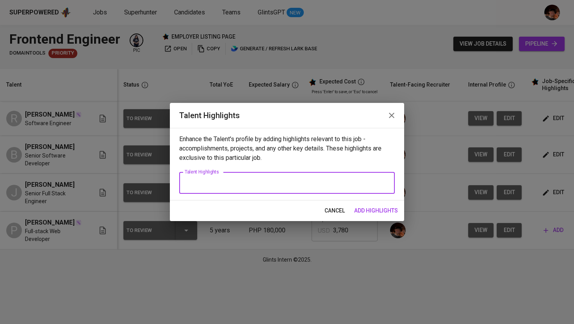
paste textarea "Loremip Dolors Ametco, adip elits do EI, te i utlabor etd magnaaliq Enimadmi Ve…"
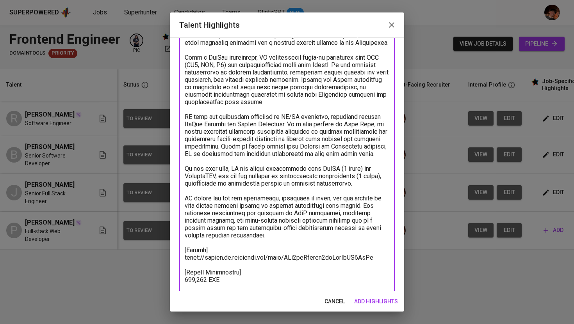
type textarea "Loremip Dolors Ametco, adip elits do EI, te i utlabor etd magnaaliq Enimadmi Ve…"
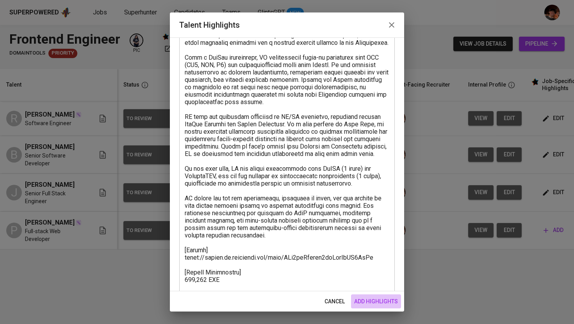
click at [372, 304] on span "add highlights" at bounding box center [376, 302] width 44 height 10
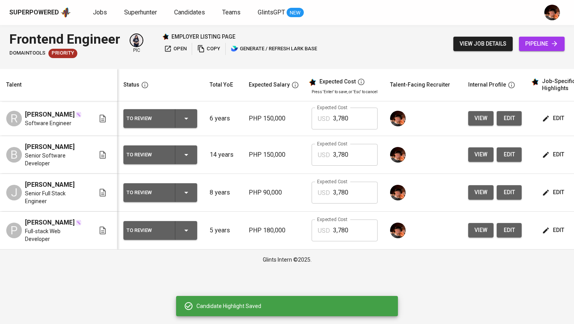
click at [553, 197] on span "edit" at bounding box center [554, 193] width 21 height 10
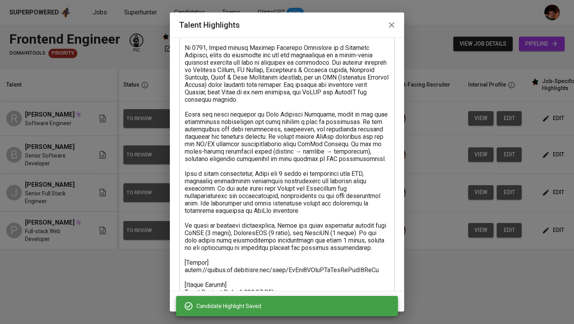
scroll to position [256, 0]
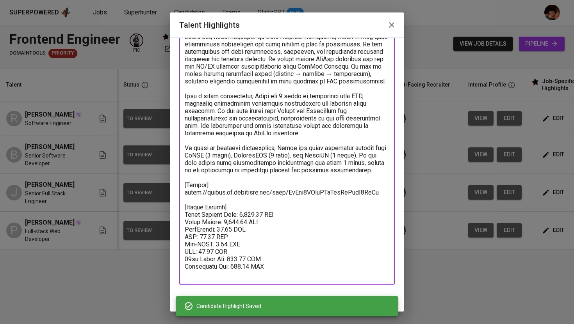
drag, startPoint x: 277, startPoint y: 267, endPoint x: 182, endPoint y: 208, distance: 111.9
click at [182, 208] on div "x Talent Highlights" at bounding box center [287, 55] width 216 height 460
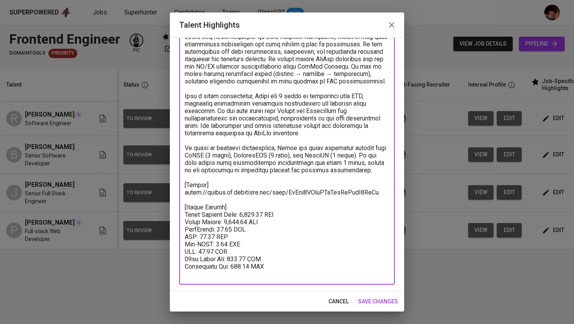
click at [394, 26] on icon "button" at bounding box center [391, 24] width 9 height 9
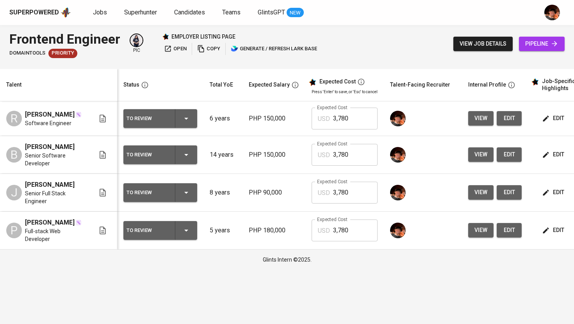
click at [550, 235] on span "edit" at bounding box center [554, 231] width 21 height 10
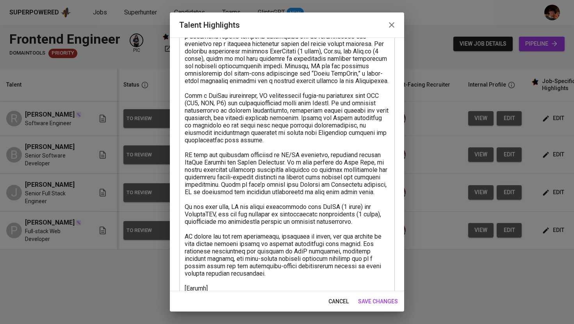
scroll to position [182, 0]
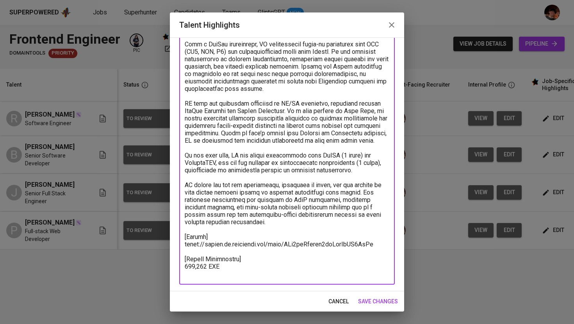
drag, startPoint x: 231, startPoint y: 275, endPoint x: 183, endPoint y: 267, distance: 48.3
click at [183, 267] on div "x Talent Highlights" at bounding box center [287, 92] width 216 height 385
paste textarea "Talent Salary] Total Monthly Cost: 3,780.75 USD Basic Salary: 3,000.00 USD Phil…"
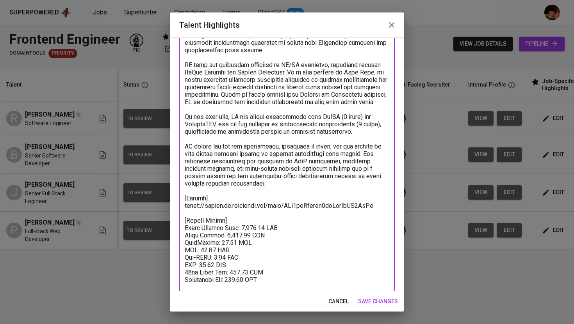
type textarea "Loremip Dolors Ametco, adip elits do EI, te i utlabor etd magnaaliq Enimadmi Ve…"
click at [381, 305] on span "save changes" at bounding box center [378, 302] width 40 height 10
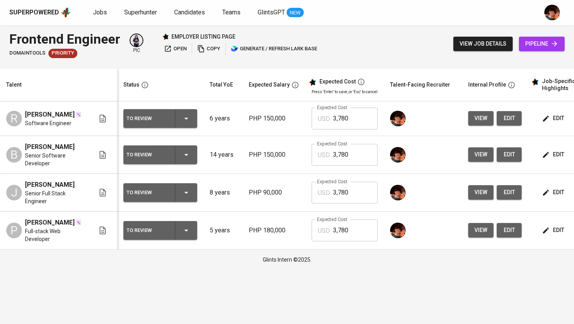
click at [189, 121] on icon "button" at bounding box center [186, 118] width 9 height 9
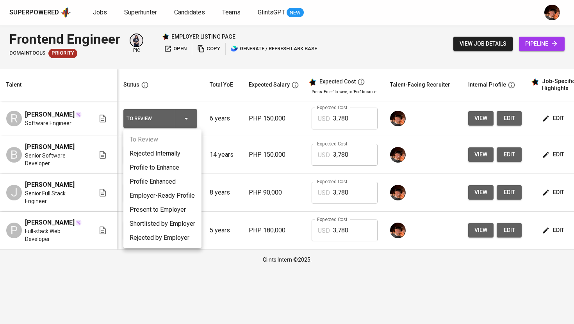
click at [180, 201] on li "Employer-Ready Profile" at bounding box center [162, 196] width 78 height 14
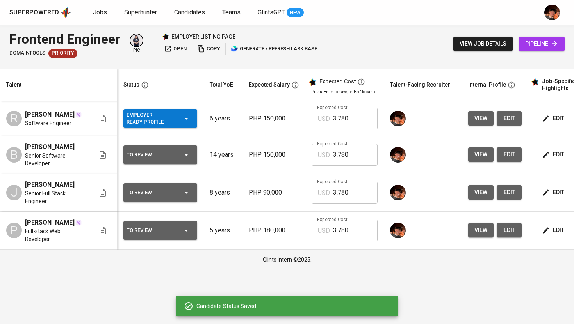
click at [187, 159] on icon "button" at bounding box center [186, 154] width 9 height 9
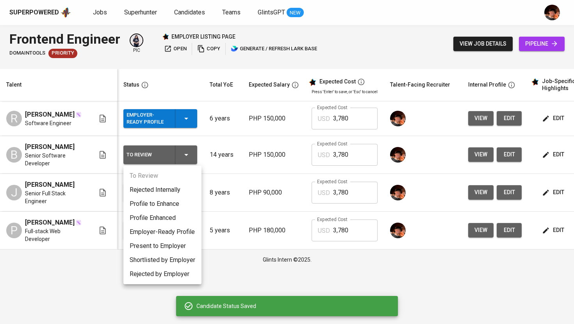
click at [170, 232] on li "Employer-Ready Profile" at bounding box center [162, 232] width 78 height 14
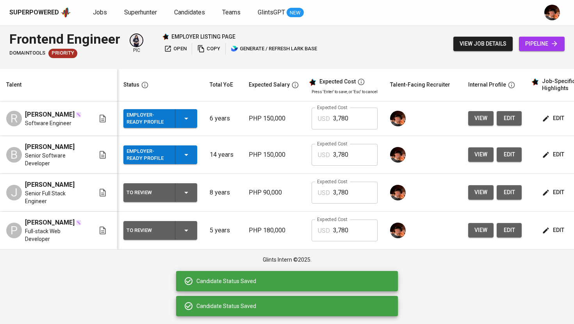
click at [183, 197] on icon "button" at bounding box center [186, 192] width 9 height 9
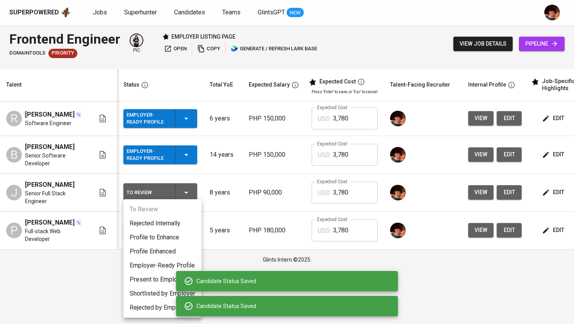
click at [159, 267] on li "Employer-Ready Profile" at bounding box center [162, 266] width 78 height 14
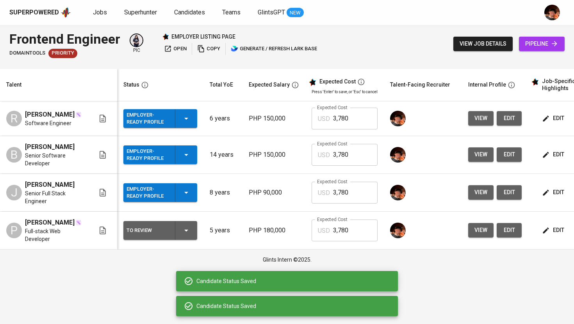
click at [184, 234] on td "To Review" at bounding box center [160, 231] width 86 height 38
click at [186, 235] on icon "button" at bounding box center [186, 230] width 9 height 9
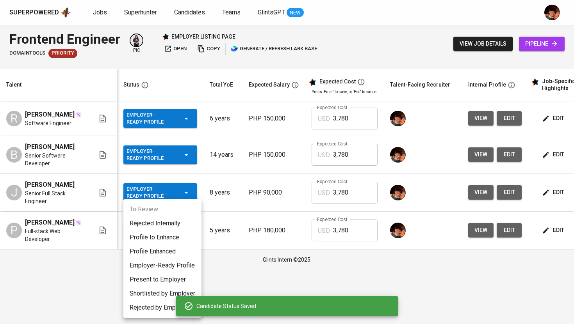
click at [159, 267] on li "Employer-Ready Profile" at bounding box center [162, 266] width 78 height 14
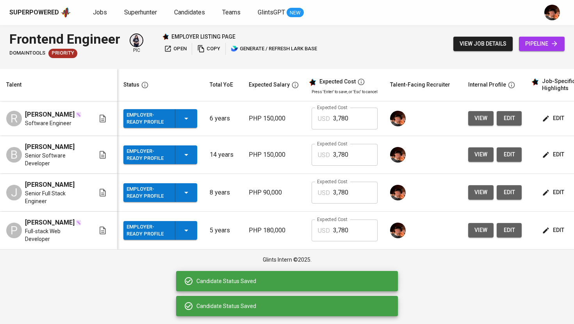
click at [255, 250] on td "PHP 180,000" at bounding box center [273, 231] width 63 height 38
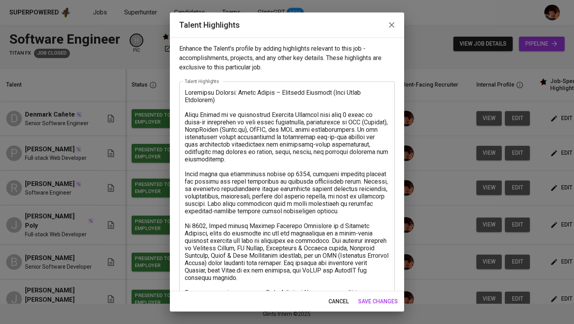
scroll to position [204, 0]
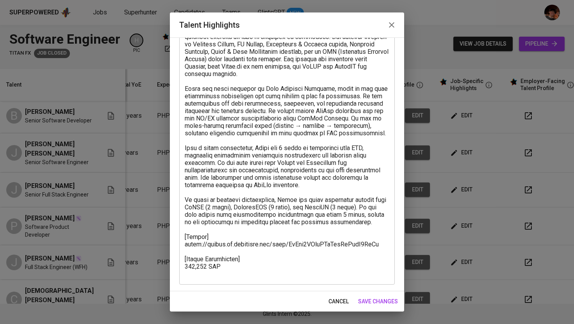
click at [236, 269] on textarea at bounding box center [287, 81] width 205 height 393
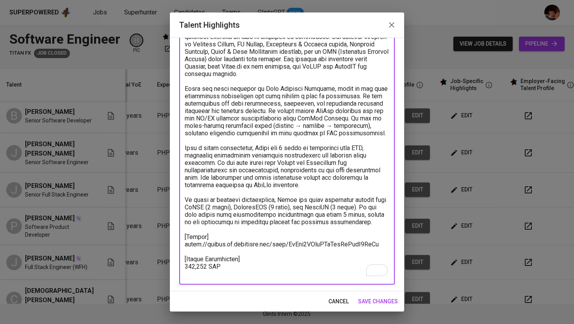
click at [392, 23] on icon "button" at bounding box center [391, 24] width 9 height 9
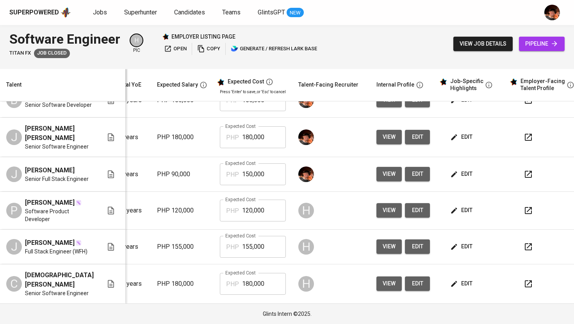
scroll to position [177, 100]
click at [456, 216] on span "edit" at bounding box center [462, 211] width 21 height 10
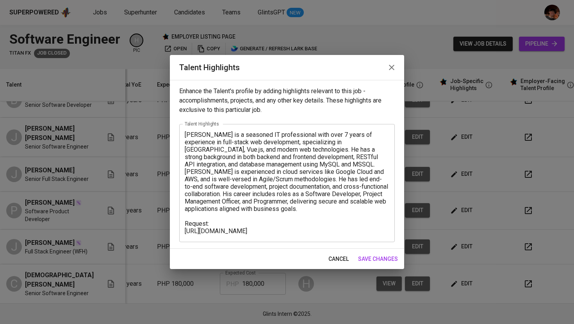
click at [385, 69] on button "button" at bounding box center [391, 67] width 19 height 19
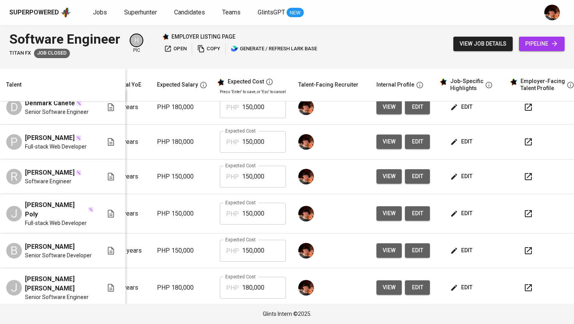
scroll to position [0, 100]
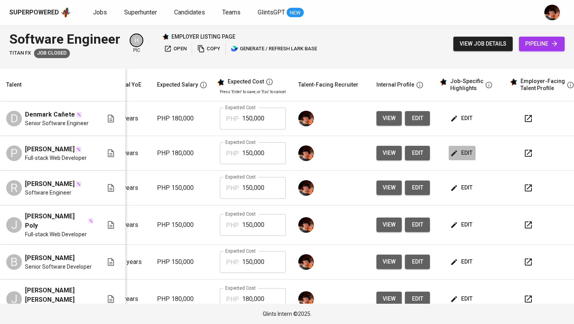
click at [460, 160] on button "edit" at bounding box center [462, 153] width 27 height 14
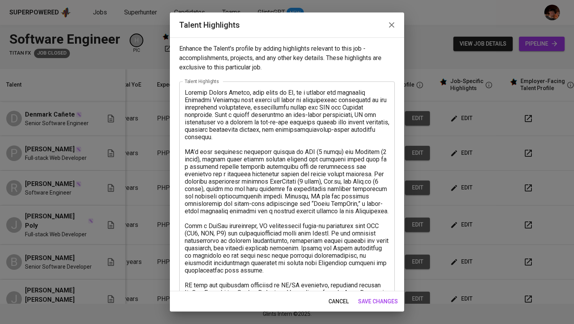
click at [305, 164] on textarea at bounding box center [287, 274] width 205 height 371
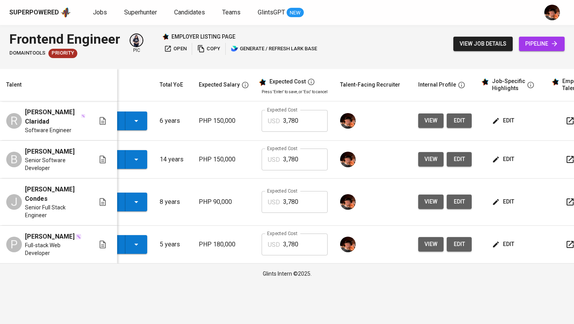
scroll to position [0, 69]
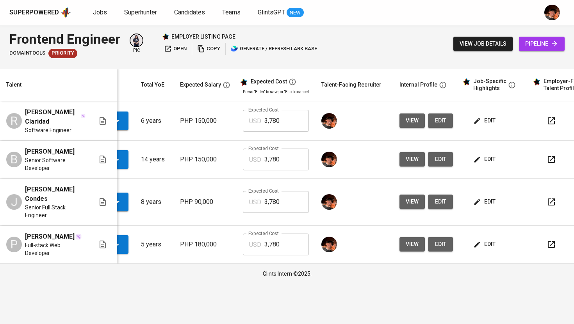
click at [488, 124] on button "edit" at bounding box center [485, 121] width 27 height 14
click at [487, 155] on span "edit" at bounding box center [485, 160] width 21 height 10
click at [485, 198] on span "edit" at bounding box center [485, 202] width 21 height 10
click at [483, 244] on span "edit" at bounding box center [485, 245] width 21 height 10
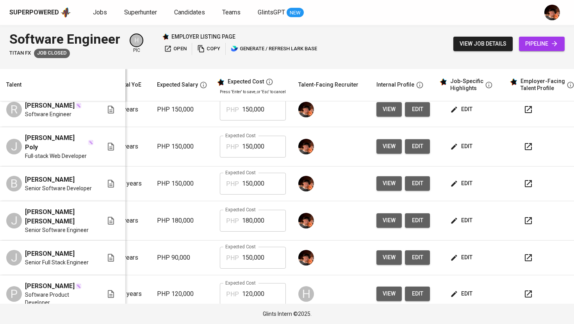
scroll to position [86, 100]
